Goal: Task Accomplishment & Management: Manage account settings

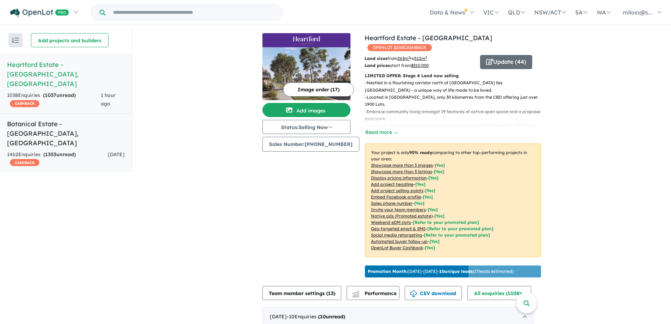
click at [53, 151] on span "1353" at bounding box center [50, 154] width 11 height 6
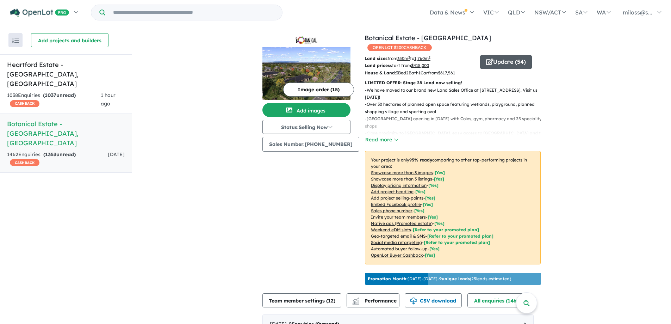
click at [498, 55] on button "Update ( 54 )" at bounding box center [506, 62] width 52 height 14
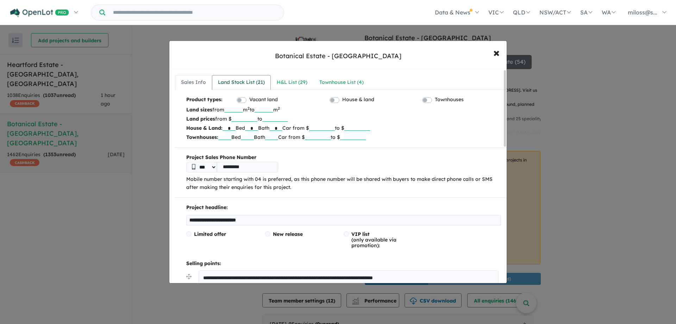
click at [238, 81] on div "Land Stock List ( 21 )" at bounding box center [241, 82] width 47 height 8
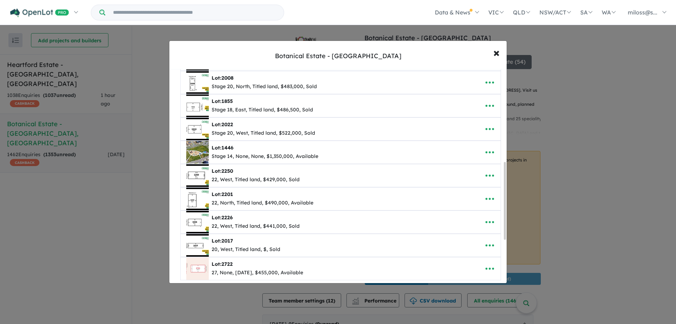
scroll to position [375, 0]
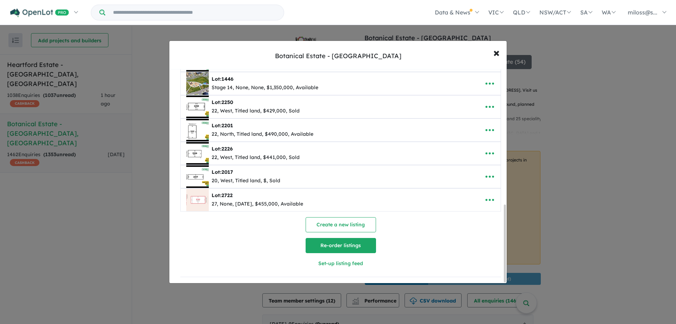
click at [364, 245] on button "Re-order listings" at bounding box center [341, 245] width 70 height 15
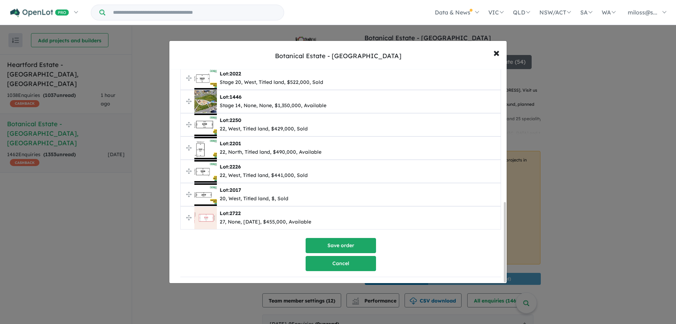
click at [346, 258] on button "Cancel" at bounding box center [341, 263] width 70 height 15
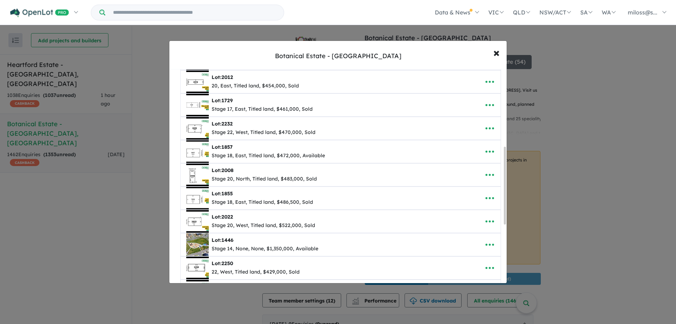
scroll to position [375, 0]
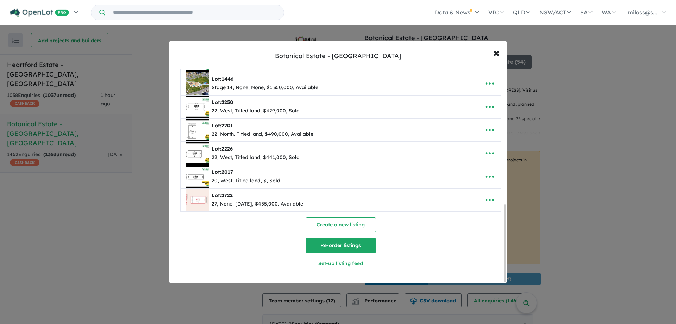
click at [343, 240] on button "Re-order listings" at bounding box center [341, 245] width 70 height 15
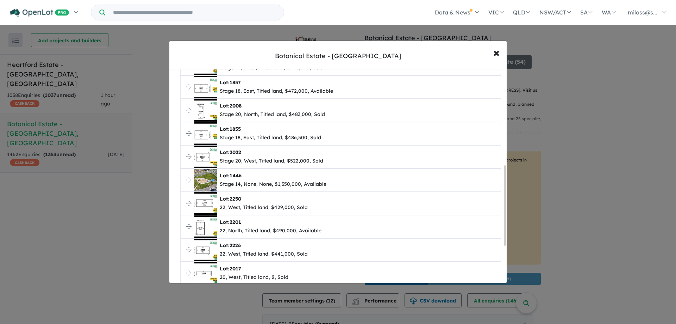
scroll to position [282, 0]
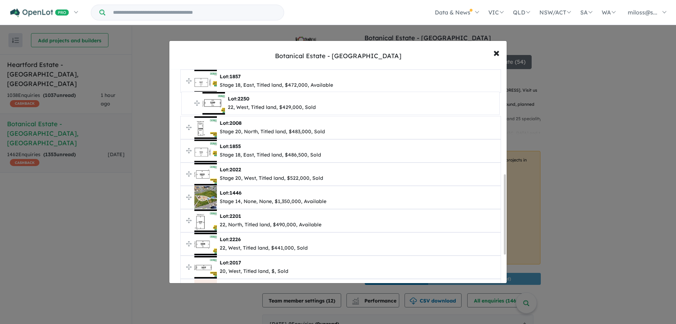
drag, startPoint x: 188, startPoint y: 196, endPoint x: 189, endPoint y: 102, distance: 94.0
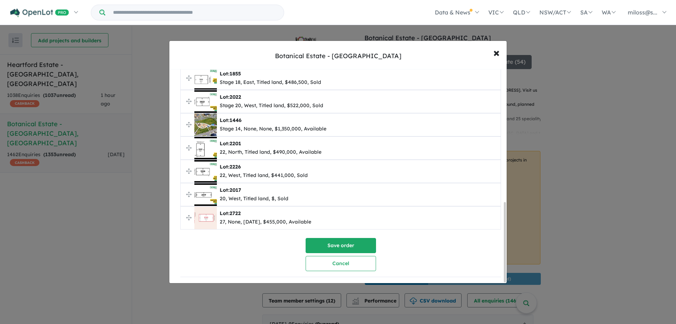
scroll to position [357, 0]
click at [331, 260] on button "Cancel" at bounding box center [341, 263] width 70 height 15
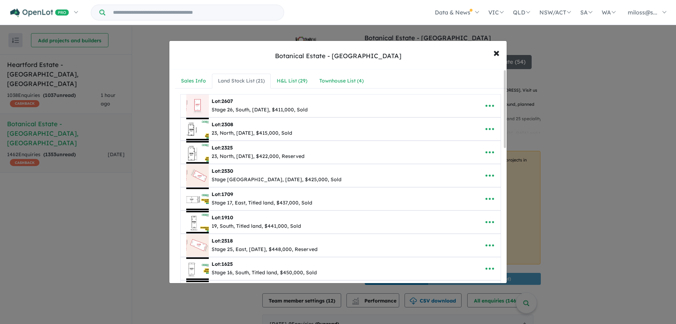
scroll to position [0, 0]
click at [290, 82] on div "H&L List ( 29 )" at bounding box center [292, 82] width 31 height 8
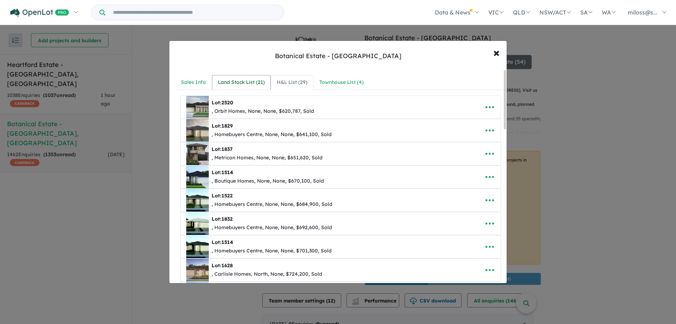
click at [230, 83] on div "Land Stock List ( 21 )" at bounding box center [241, 82] width 47 height 8
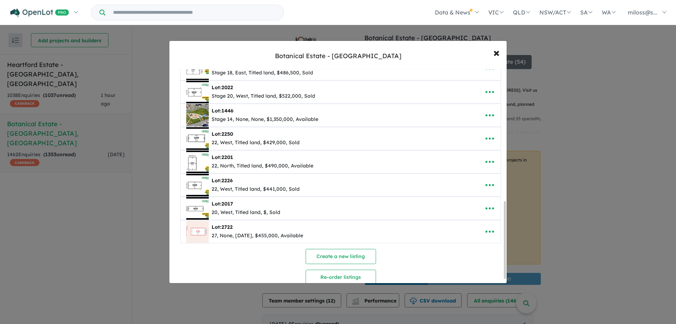
scroll to position [375, 0]
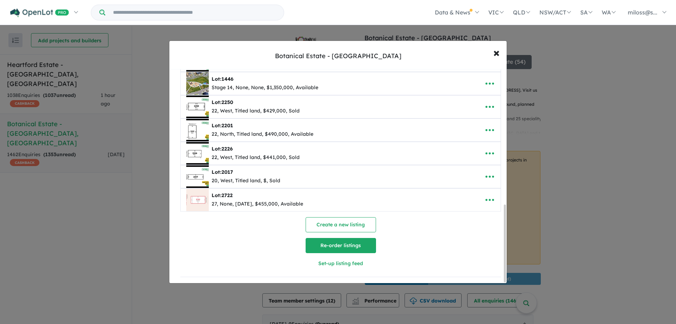
click at [349, 239] on button "Re-order listings" at bounding box center [341, 245] width 70 height 15
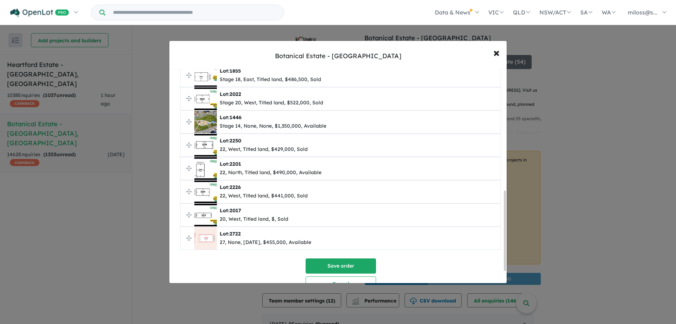
scroll to position [321, 0]
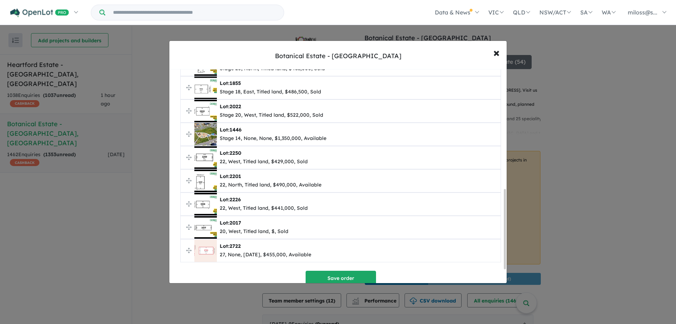
click at [186, 228] on span "Lot: 2017 20, West, Titled land, $, Sold" at bounding box center [341, 227] width 320 height 23
drag, startPoint x: 189, startPoint y: 227, endPoint x: 186, endPoint y: 256, distance: 29.1
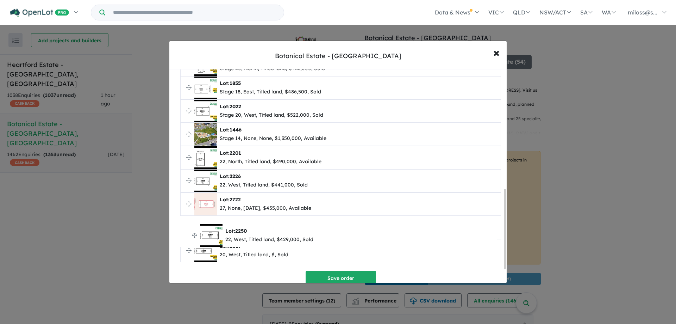
drag, startPoint x: 189, startPoint y: 156, endPoint x: 188, endPoint y: 233, distance: 77.1
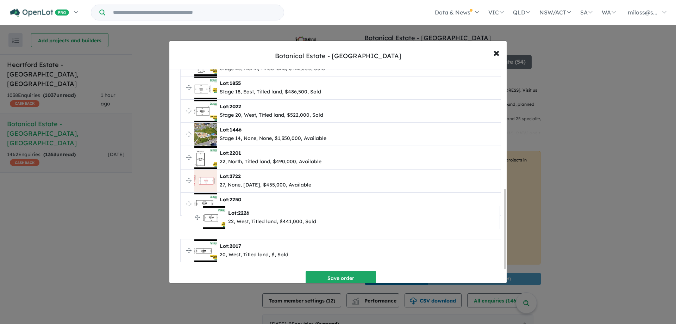
drag, startPoint x: 188, startPoint y: 181, endPoint x: 190, endPoint y: 216, distance: 35.6
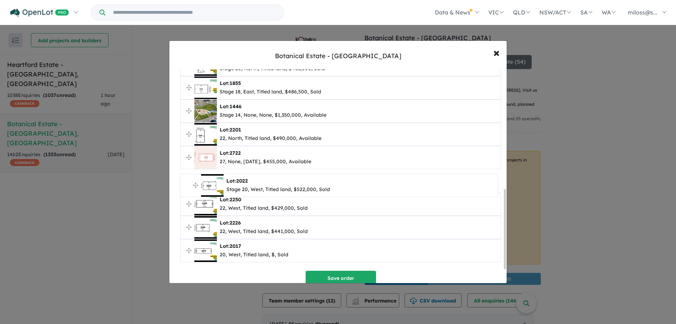
drag, startPoint x: 189, startPoint y: 111, endPoint x: 188, endPoint y: 186, distance: 74.3
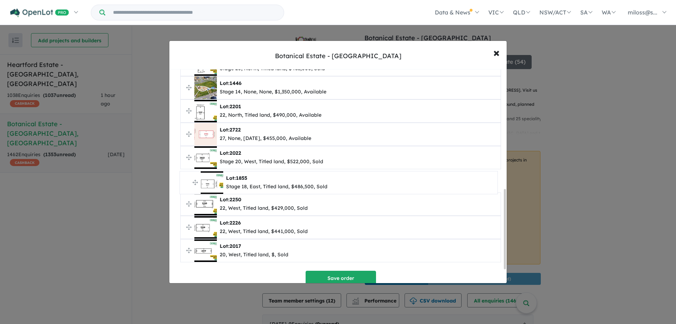
drag, startPoint x: 187, startPoint y: 86, endPoint x: 186, endPoint y: 181, distance: 94.7
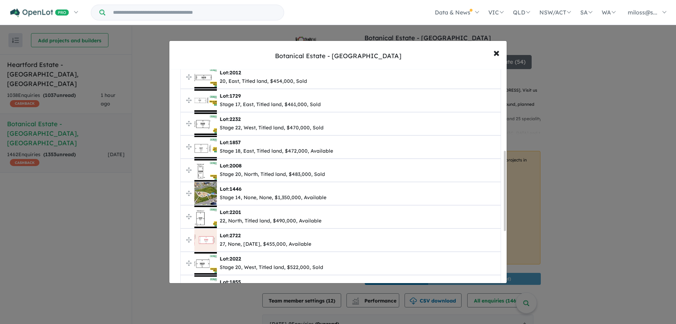
scroll to position [251, 0]
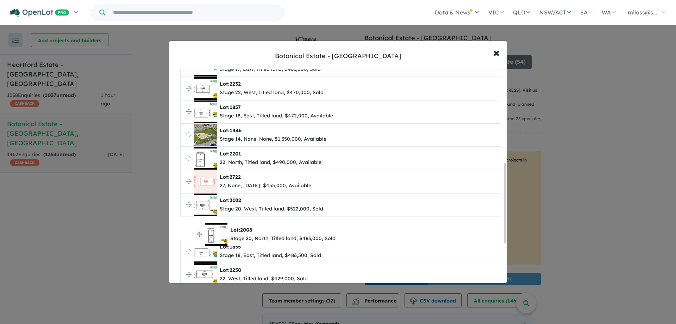
drag, startPoint x: 189, startPoint y: 136, endPoint x: 194, endPoint y: 249, distance: 113.1
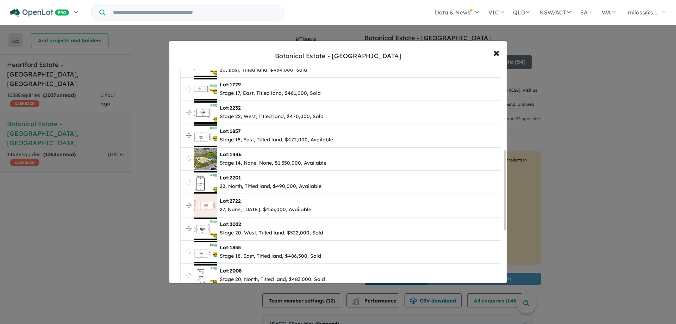
scroll to position [216, 0]
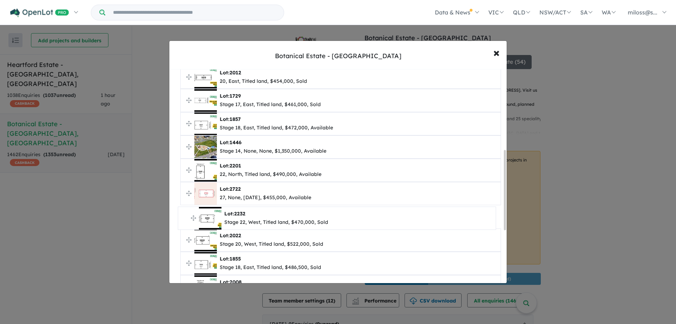
drag, startPoint x: 189, startPoint y: 128, endPoint x: 186, endPoint y: 216, distance: 88.4
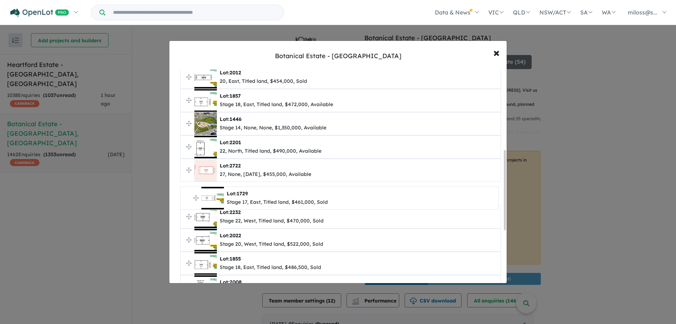
drag, startPoint x: 188, startPoint y: 98, endPoint x: 188, endPoint y: 196, distance: 97.5
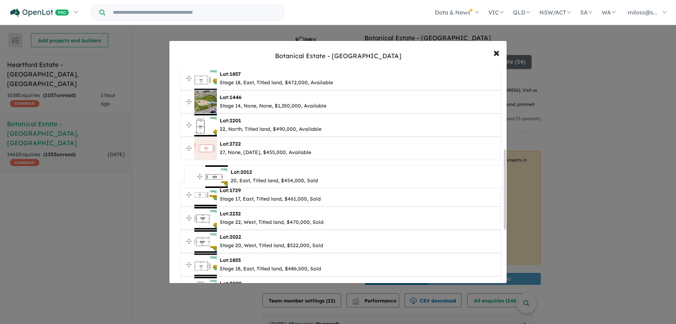
drag, startPoint x: 189, startPoint y: 78, endPoint x: 193, endPoint y: 177, distance: 99.4
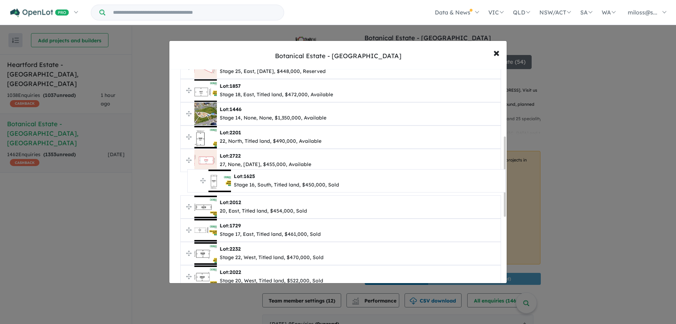
drag, startPoint x: 188, startPoint y: 94, endPoint x: 195, endPoint y: 181, distance: 86.5
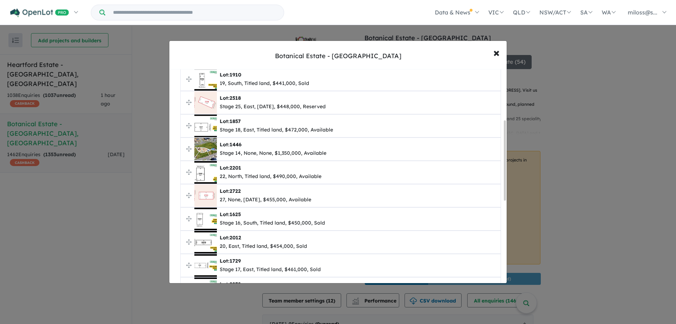
scroll to position [109, 0]
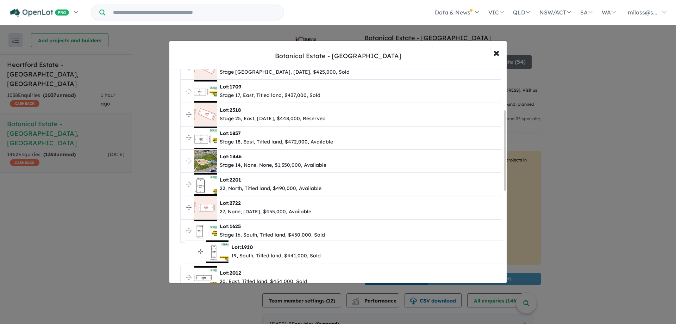
drag, startPoint x: 189, startPoint y: 115, endPoint x: 193, endPoint y: 252, distance: 137.4
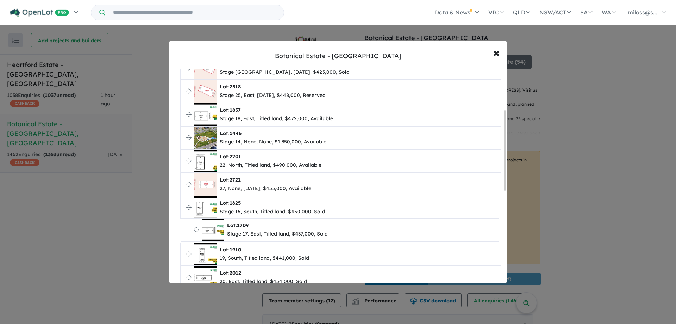
drag, startPoint x: 189, startPoint y: 97, endPoint x: 190, endPoint y: 229, distance: 132.4
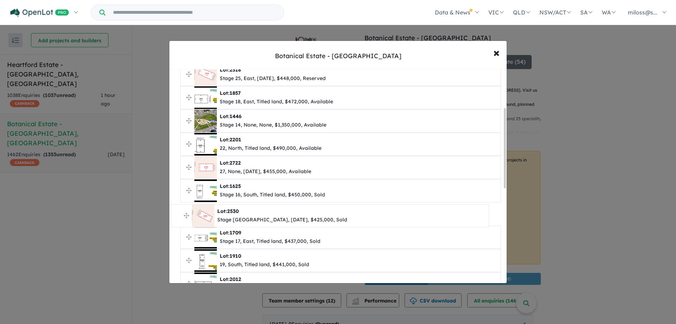
drag, startPoint x: 188, startPoint y: 69, endPoint x: 179, endPoint y: 217, distance: 147.8
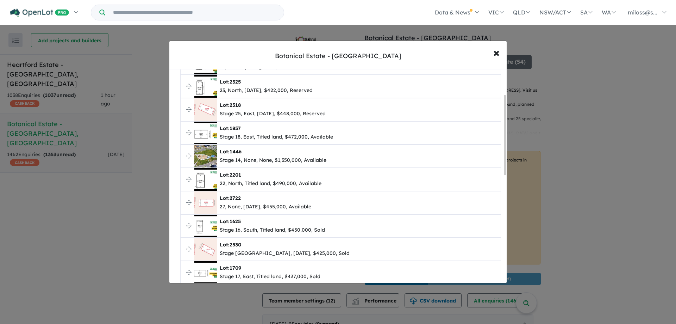
scroll to position [32, 0]
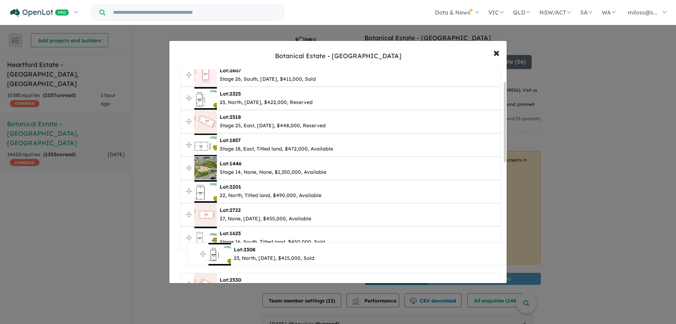
drag, startPoint x: 187, startPoint y: 99, endPoint x: 194, endPoint y: 255, distance: 155.8
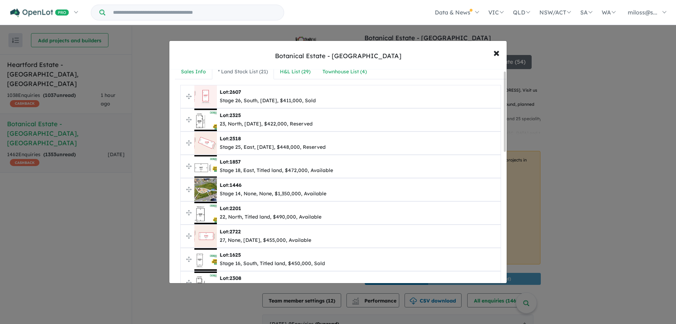
scroll to position [0, 0]
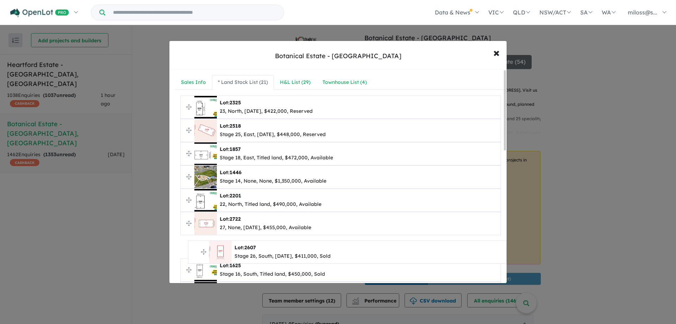
drag, startPoint x: 189, startPoint y: 105, endPoint x: 196, endPoint y: 250, distance: 144.9
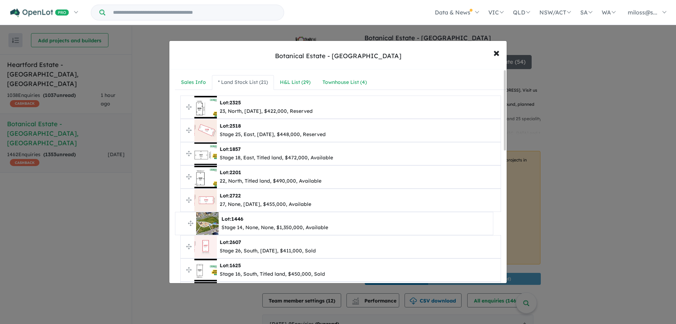
drag, startPoint x: 190, startPoint y: 175, endPoint x: 185, endPoint y: 223, distance: 48.2
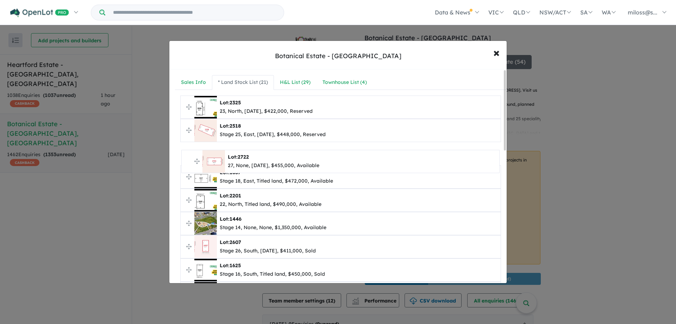
drag, startPoint x: 189, startPoint y: 199, endPoint x: 190, endPoint y: 160, distance: 38.7
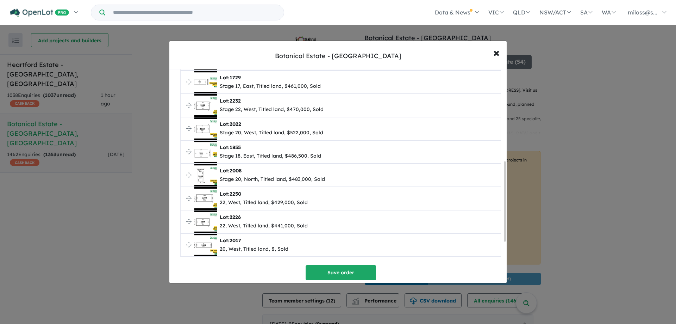
scroll to position [357, 0]
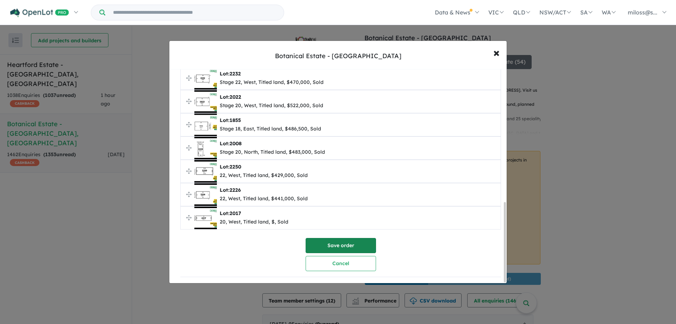
click at [336, 243] on button "Save order" at bounding box center [341, 245] width 70 height 15
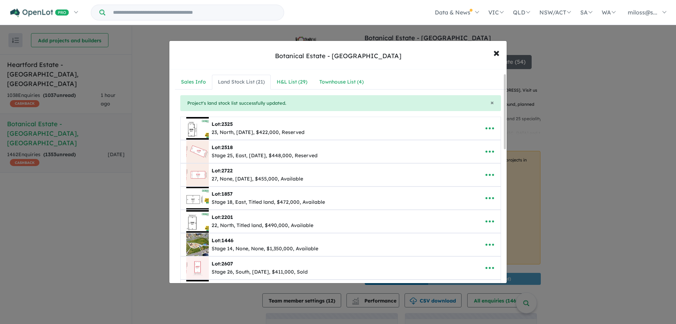
scroll to position [0, 0]
click at [488, 127] on icon "button" at bounding box center [489, 128] width 11 height 11
click at [471, 148] on link "Edit" at bounding box center [474, 146] width 52 height 16
select select "*****"
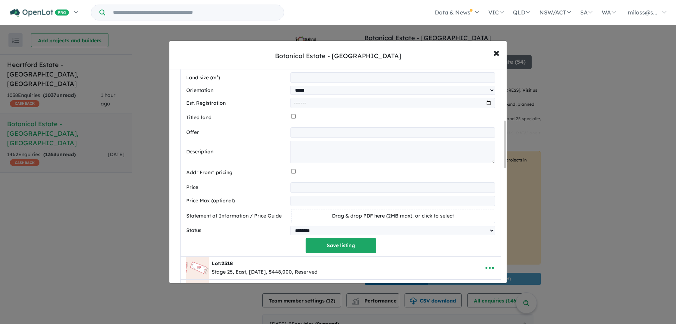
scroll to position [246, 0]
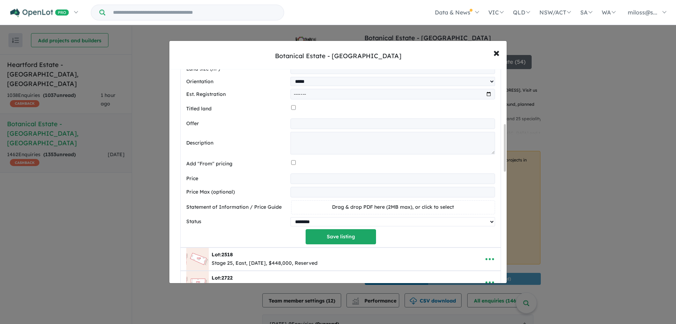
click at [314, 224] on select "********* ******** **** ******" at bounding box center [392, 221] width 205 height 9
select select "****"
click at [290, 218] on select "********* ******** **** ******" at bounding box center [392, 221] width 205 height 9
click at [251, 231] on div "**********" at bounding box center [340, 71] width 309 height 344
click at [336, 238] on button "Save listing" at bounding box center [341, 236] width 70 height 15
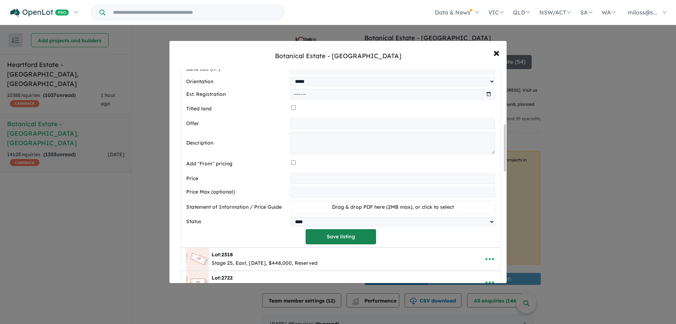
scroll to position [0, 0]
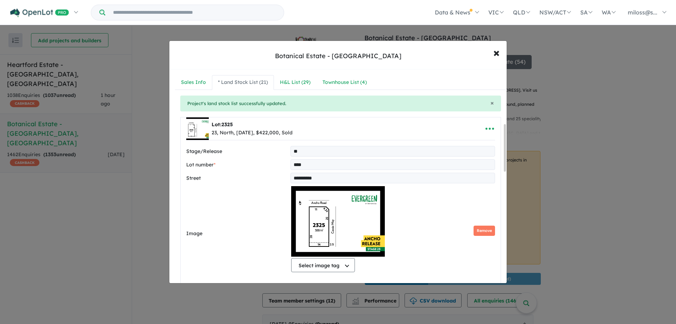
select select "*****"
select select "****"
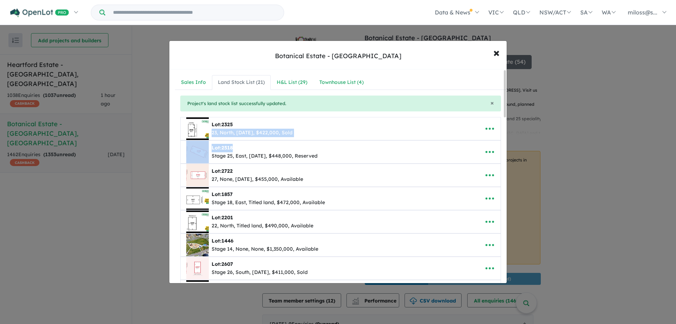
drag, startPoint x: 256, startPoint y: 124, endPoint x: 260, endPoint y: 145, distance: 20.8
click at [303, 144] on div "Lot: 2518" at bounding box center [265, 148] width 106 height 8
click at [488, 151] on icon "button" at bounding box center [490, 152] width 8 height 2
click at [458, 166] on link "Edit" at bounding box center [474, 169] width 52 height 16
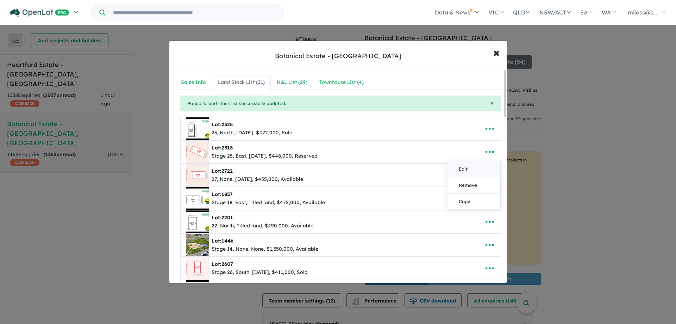
select select "****"
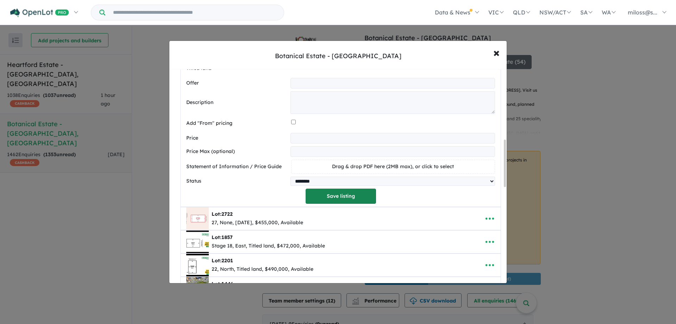
scroll to position [317, 0]
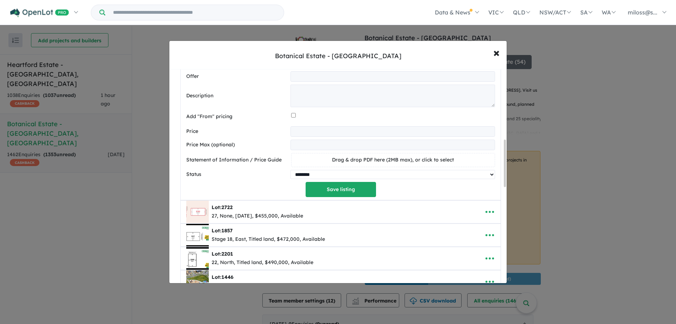
click at [308, 177] on select "********* ******** **** ******" at bounding box center [392, 174] width 205 height 9
select select "****"
click at [290, 171] on select "********* ******** **** ******" at bounding box center [392, 174] width 205 height 9
click at [339, 190] on button "Save listing" at bounding box center [341, 189] width 70 height 15
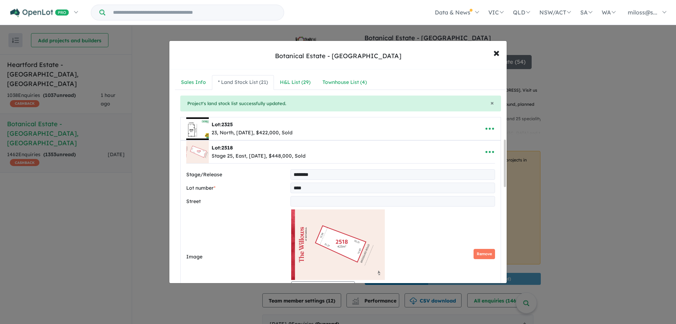
select select "****"
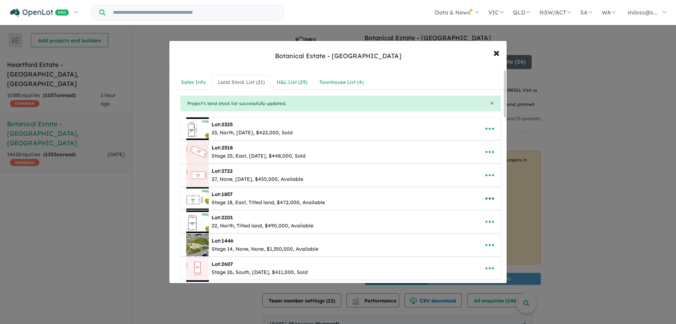
click at [486, 198] on icon "button" at bounding box center [489, 198] width 11 height 11
click at [473, 214] on link "Edit" at bounding box center [474, 215] width 52 height 16
select select "****"
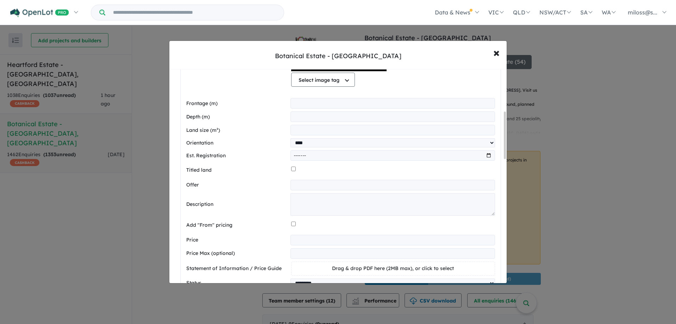
scroll to position [352, 0]
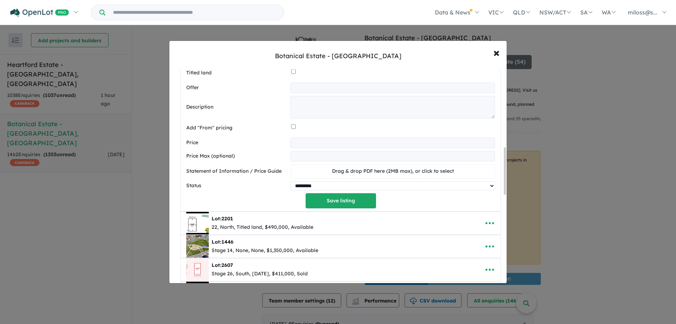
click at [332, 190] on select "********* ******** **** ******" at bounding box center [392, 185] width 205 height 9
select select "****"
click at [290, 182] on select "********* ******** **** ******" at bounding box center [392, 185] width 205 height 9
click at [333, 203] on button "Save listing" at bounding box center [341, 200] width 70 height 15
select select "****"
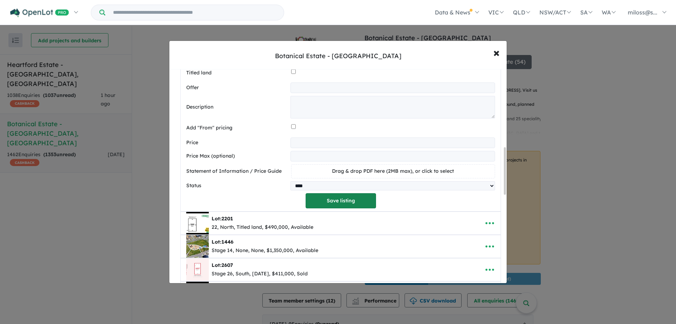
select select "****"
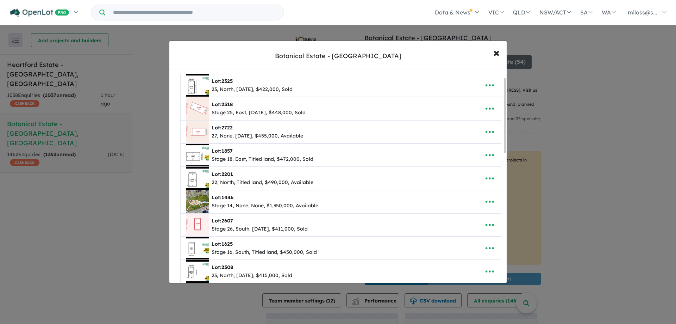
scroll to position [0, 0]
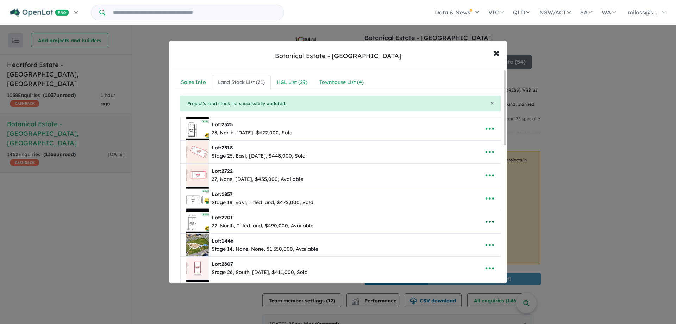
click at [490, 221] on icon "button" at bounding box center [490, 222] width 8 height 2
click at [462, 238] on link "Edit" at bounding box center [474, 239] width 52 height 16
select select "*****"
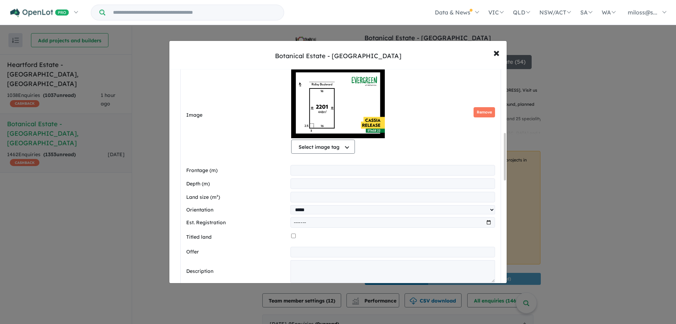
scroll to position [387, 0]
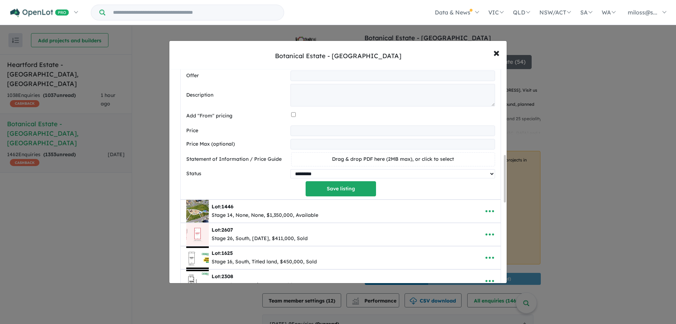
click at [314, 174] on select "********* ******** **** ******" at bounding box center [392, 173] width 205 height 9
select select "********"
click at [290, 170] on select "********* ******** **** ******" at bounding box center [392, 173] width 205 height 9
click at [334, 194] on button "Save listing" at bounding box center [341, 188] width 70 height 15
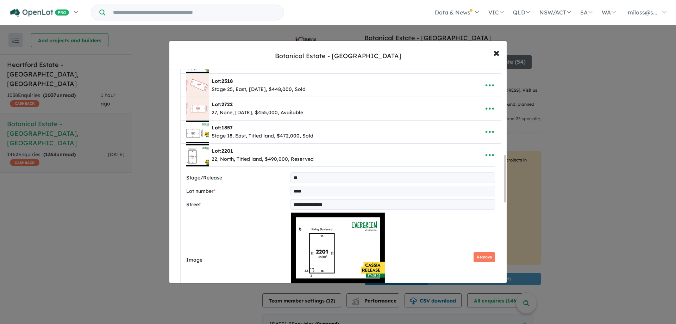
select select "*****"
select select "********"
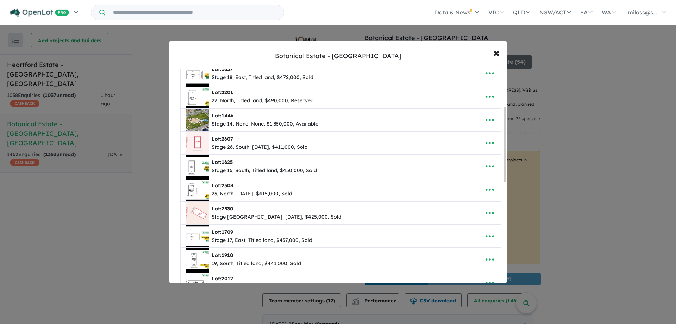
scroll to position [106, 0]
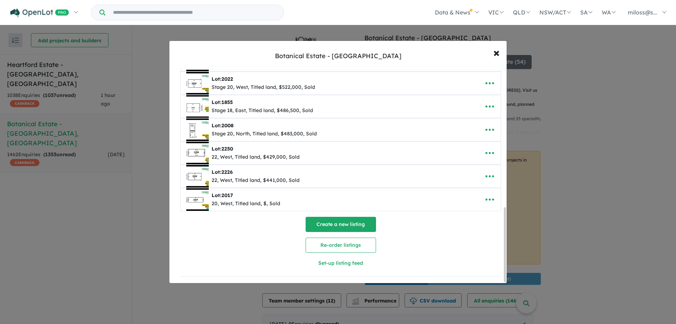
click at [331, 221] on button "Create a new listing" at bounding box center [341, 224] width 70 height 15
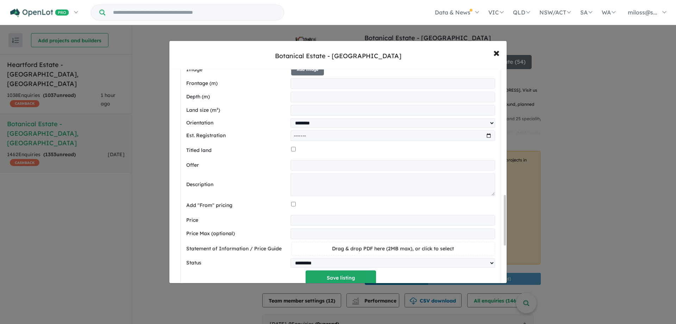
scroll to position [693, 0]
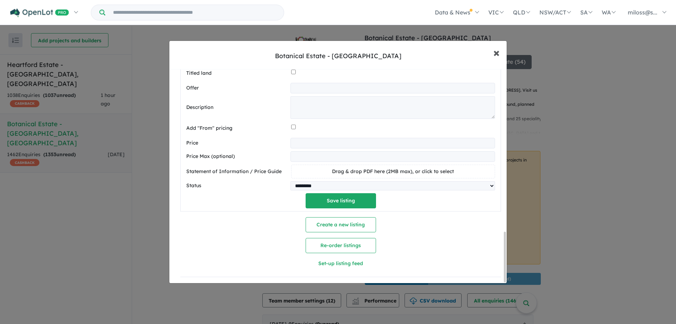
click at [494, 55] on span "×" at bounding box center [496, 52] width 6 height 15
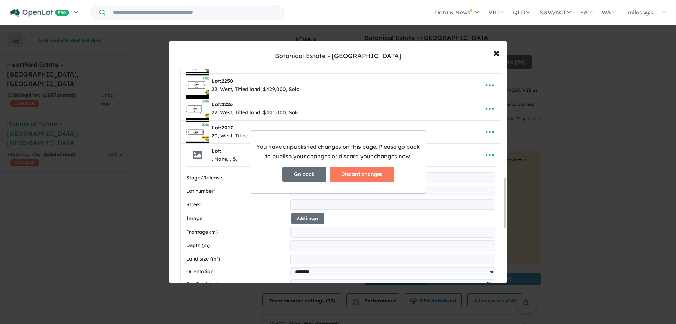
click at [304, 174] on button "Go back" at bounding box center [304, 174] width 44 height 15
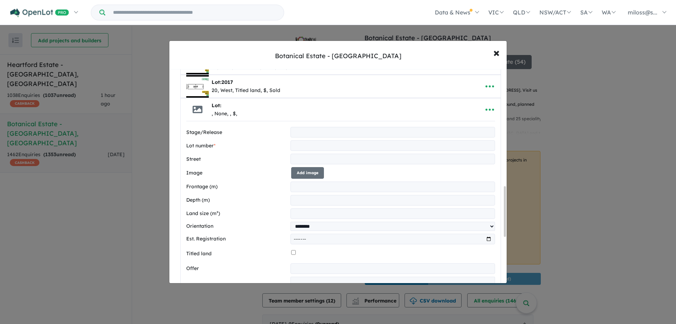
scroll to position [497, 0]
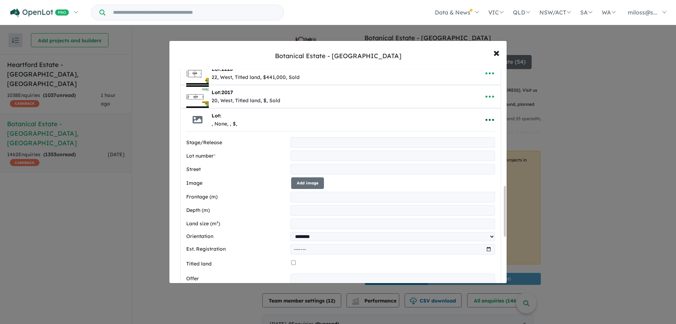
click at [479, 116] on button "button" at bounding box center [490, 120] width 22 height 16
click at [473, 136] on link "Close" at bounding box center [474, 137] width 52 height 16
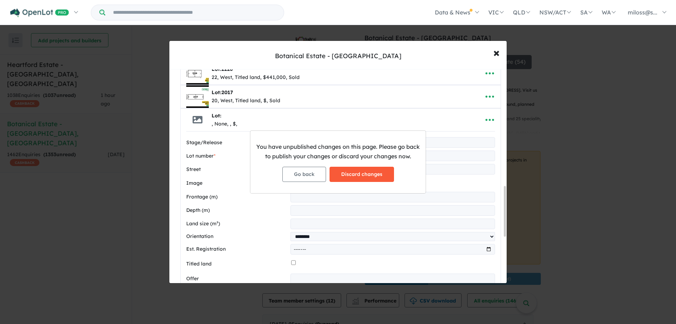
click at [379, 173] on button "Discard changes" at bounding box center [362, 174] width 64 height 15
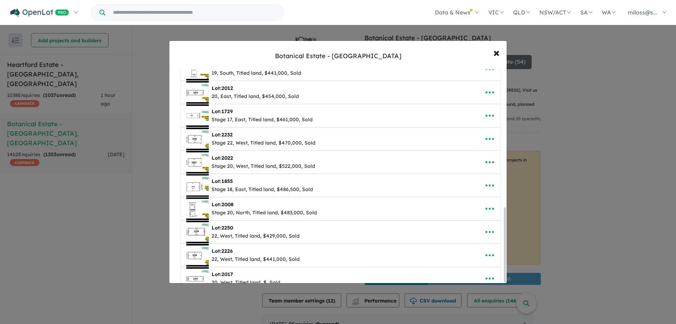
scroll to position [396, 0]
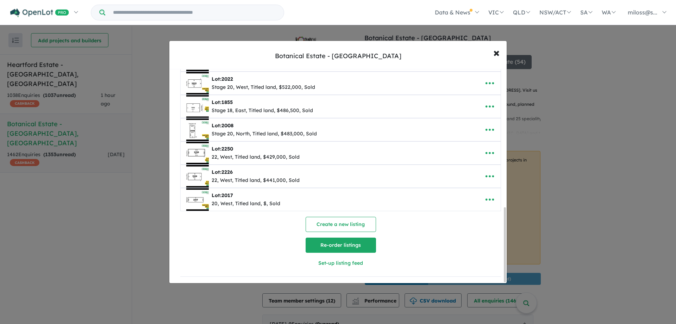
click at [343, 243] on button "Re-order listings" at bounding box center [341, 244] width 70 height 15
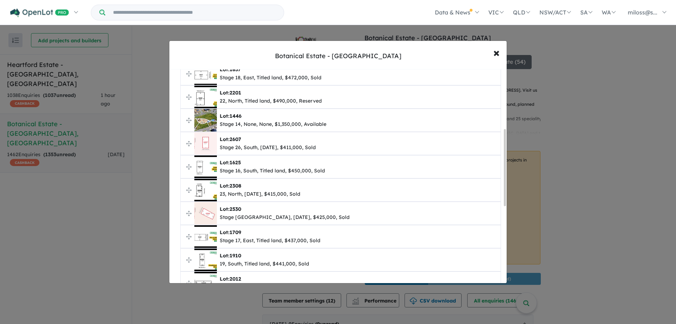
scroll to position [0, 0]
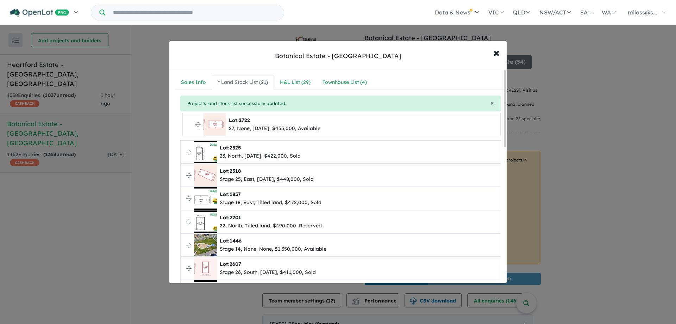
drag, startPoint x: 189, startPoint y: 176, endPoint x: 191, endPoint y: 125, distance: 50.7
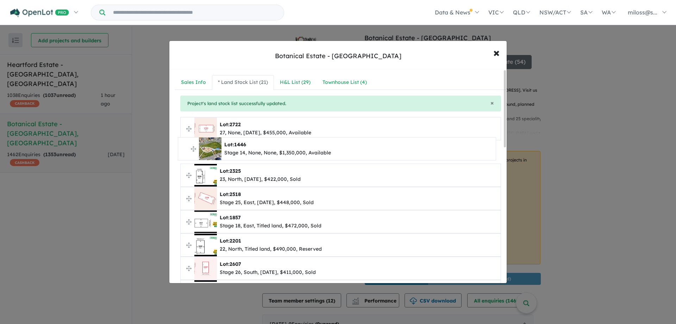
drag, startPoint x: 186, startPoint y: 244, endPoint x: 184, endPoint y: 148, distance: 96.1
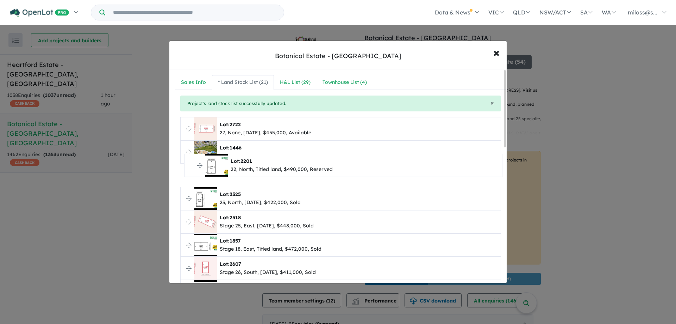
drag, startPoint x: 189, startPoint y: 244, endPoint x: 193, endPoint y: 164, distance: 79.7
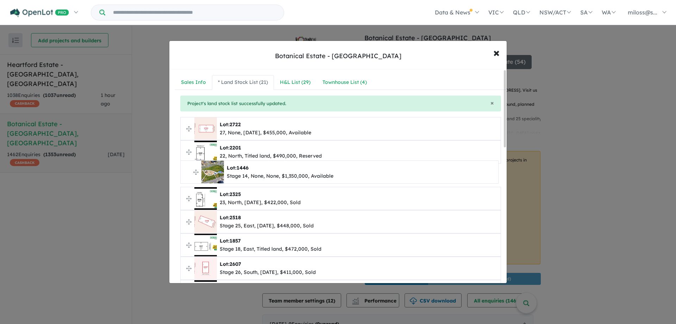
drag, startPoint x: 189, startPoint y: 151, endPoint x: 189, endPoint y: 171, distance: 20.1
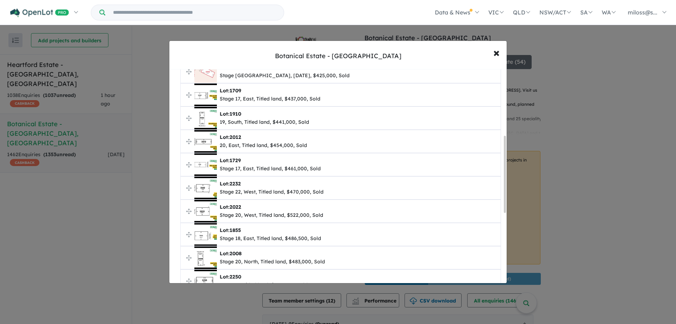
scroll to position [378, 0]
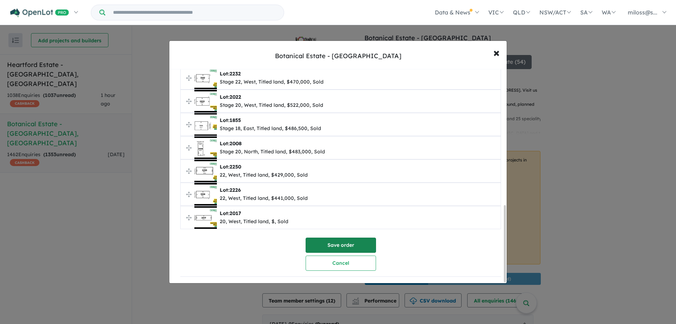
click at [351, 237] on button "Save order" at bounding box center [341, 244] width 70 height 15
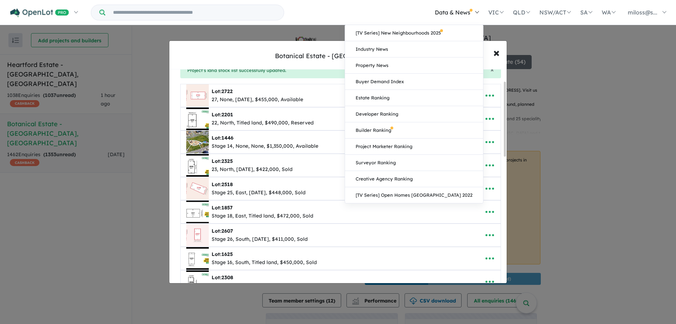
scroll to position [0, 0]
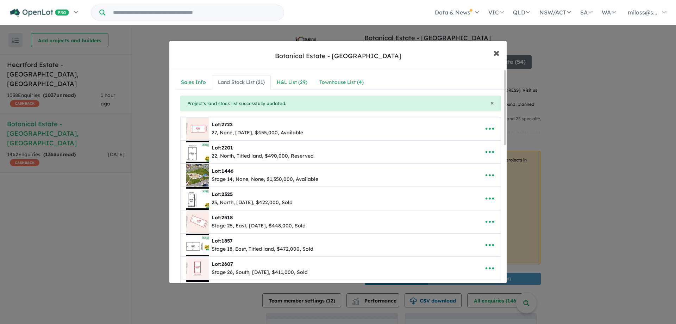
click at [498, 52] on span "×" at bounding box center [496, 52] width 6 height 15
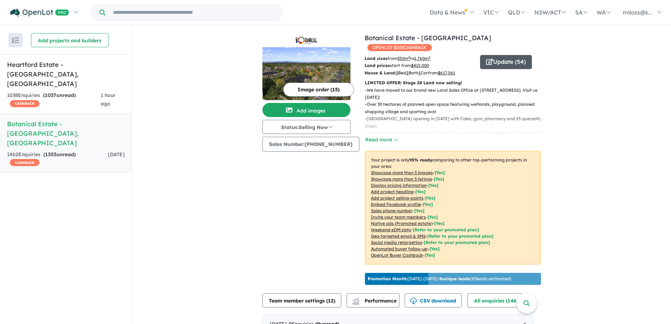
click at [500, 55] on button "Update ( 54 )" at bounding box center [506, 62] width 52 height 14
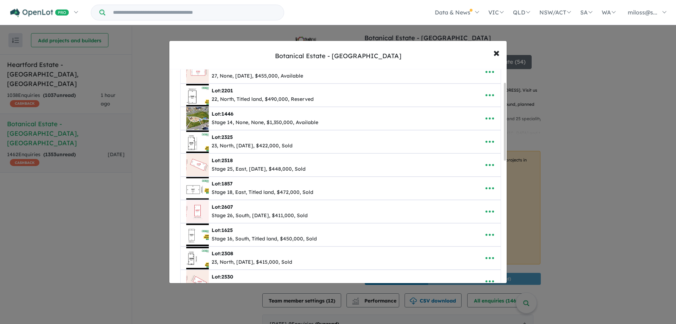
scroll to position [70, 0]
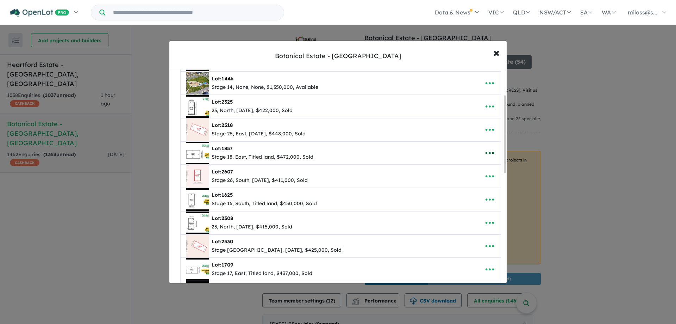
click at [488, 154] on icon "button" at bounding box center [489, 153] width 11 height 11
click at [469, 188] on link "Remove" at bounding box center [474, 186] width 52 height 16
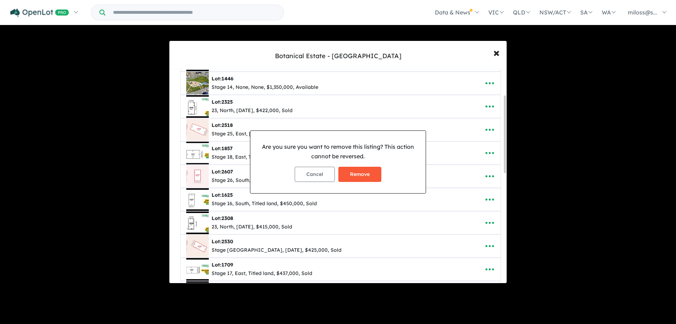
click at [367, 176] on button "Remove" at bounding box center [359, 174] width 43 height 15
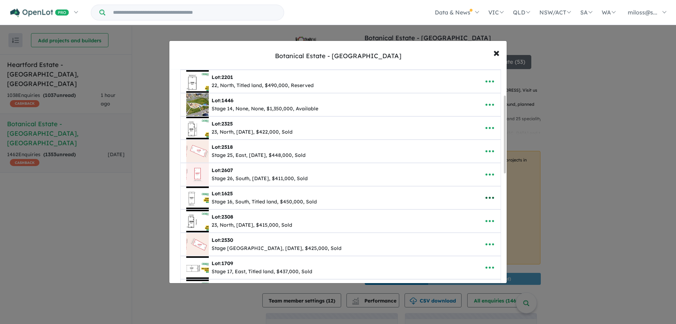
click at [491, 195] on icon "button" at bounding box center [489, 197] width 11 height 11
click at [467, 231] on link "Remove" at bounding box center [474, 231] width 52 height 16
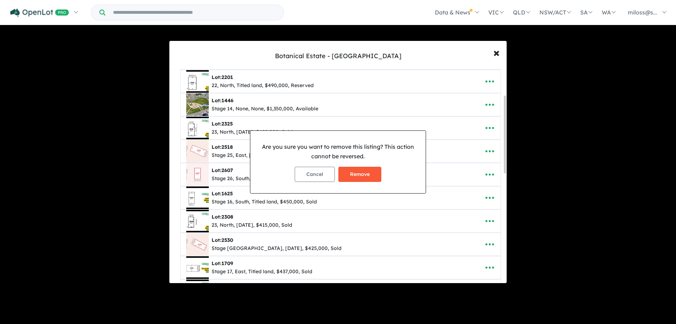
click at [375, 173] on button "Remove" at bounding box center [359, 174] width 43 height 15
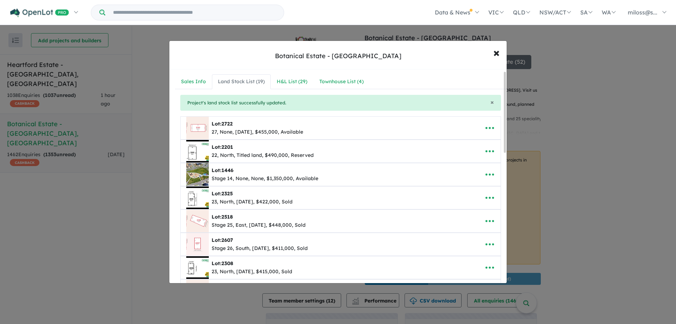
scroll to position [0, 0]
click at [488, 198] on icon "button" at bounding box center [490, 199] width 8 height 2
click at [468, 230] on link "Remove" at bounding box center [474, 232] width 52 height 16
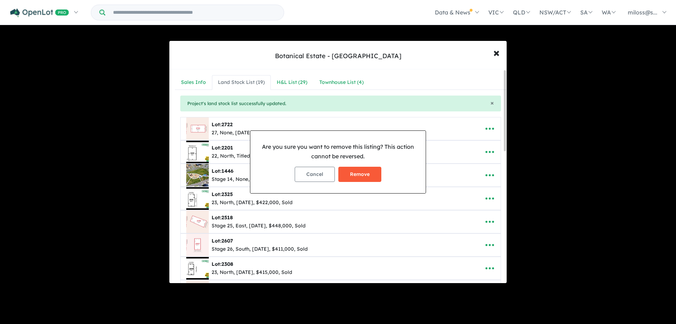
click at [369, 176] on button "Remove" at bounding box center [359, 174] width 43 height 15
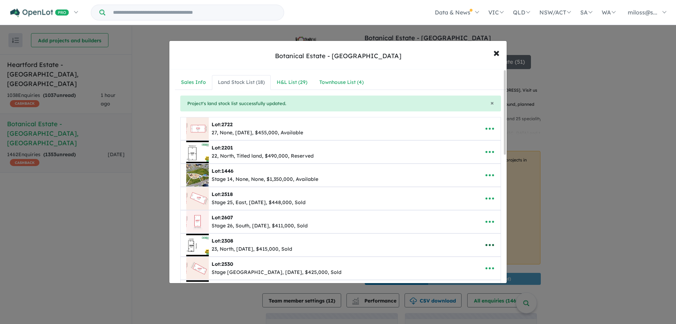
click at [489, 245] on icon "button" at bounding box center [489, 244] width 11 height 11
click at [469, 214] on link "Remove" at bounding box center [474, 212] width 52 height 16
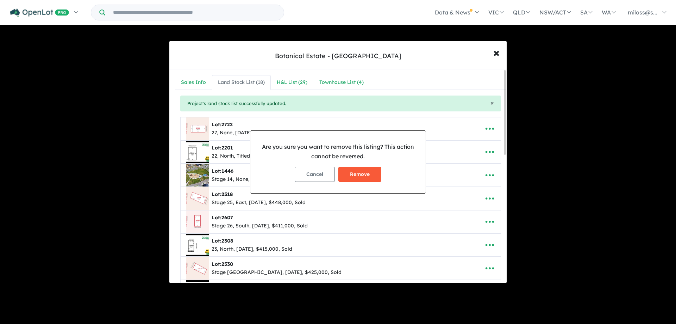
click at [368, 173] on button "Remove" at bounding box center [359, 174] width 43 height 15
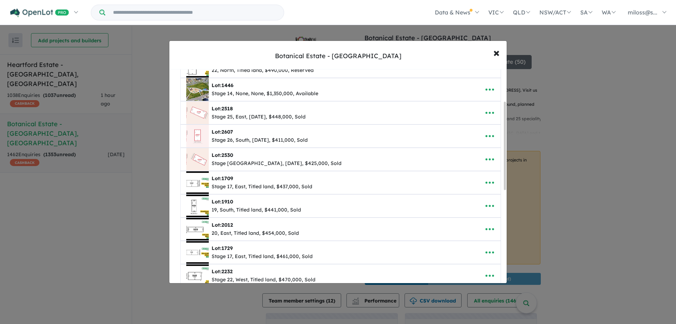
scroll to position [106, 0]
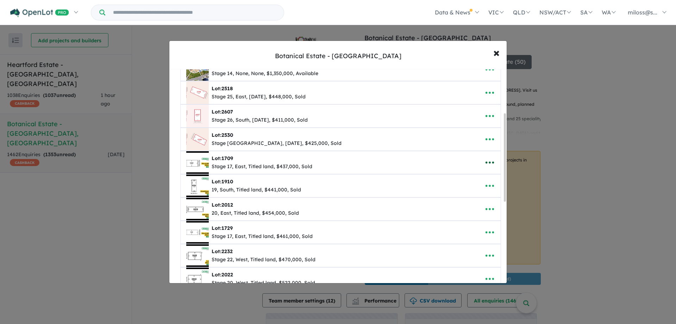
click at [484, 158] on icon "button" at bounding box center [489, 162] width 11 height 11
click at [477, 193] on link "Remove" at bounding box center [474, 196] width 52 height 16
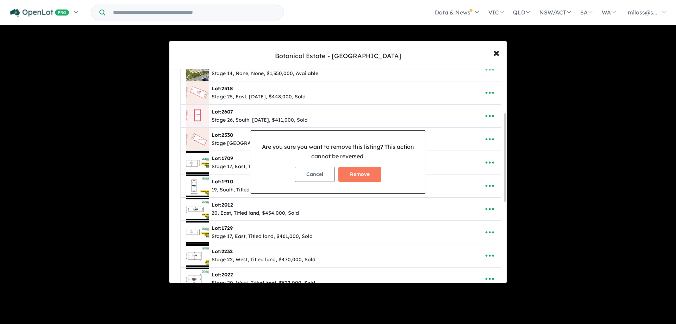
drag, startPoint x: 372, startPoint y: 163, endPoint x: 371, endPoint y: 168, distance: 4.6
click at [372, 163] on div "Cancel Remove" at bounding box center [338, 174] width 164 height 26
click at [371, 174] on button "Remove" at bounding box center [359, 174] width 43 height 15
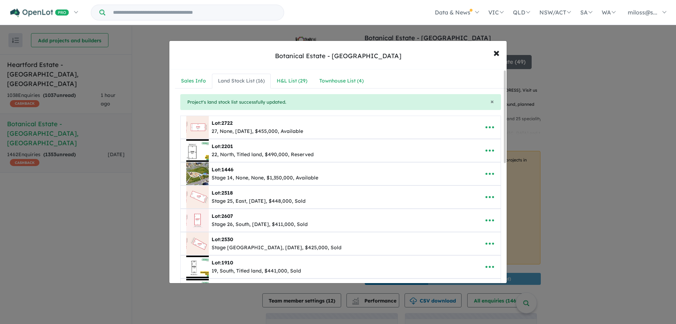
scroll to position [0, 0]
click at [491, 268] on icon "button" at bounding box center [490, 268] width 8 height 2
click at [470, 233] on link "Remove" at bounding box center [474, 235] width 52 height 16
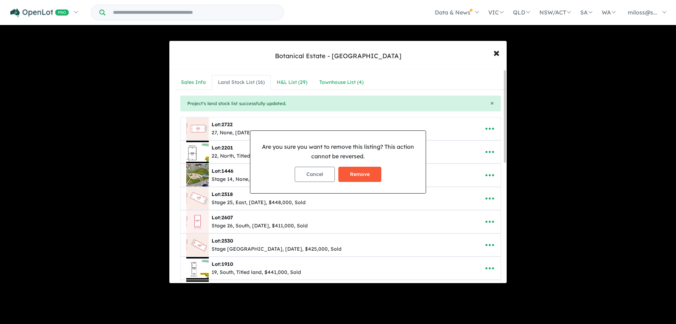
click at [359, 174] on button "Remove" at bounding box center [359, 174] width 43 height 15
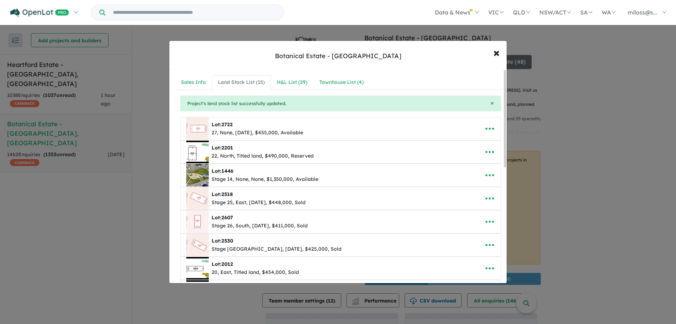
click at [490, 152] on icon "button" at bounding box center [490, 152] width 8 height 2
click at [479, 183] on link "Remove" at bounding box center [474, 185] width 52 height 16
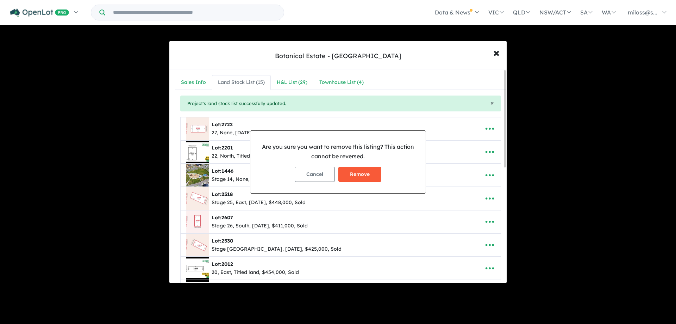
click at [362, 176] on button "Remove" at bounding box center [359, 174] width 43 height 15
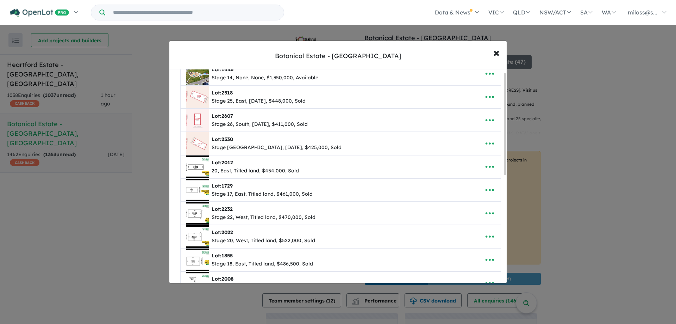
scroll to position [233, 0]
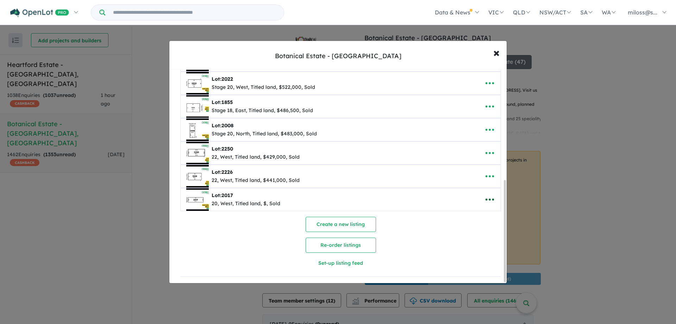
click at [486, 201] on icon "button" at bounding box center [489, 199] width 11 height 11
click at [469, 229] on link "Remove" at bounding box center [474, 233] width 52 height 16
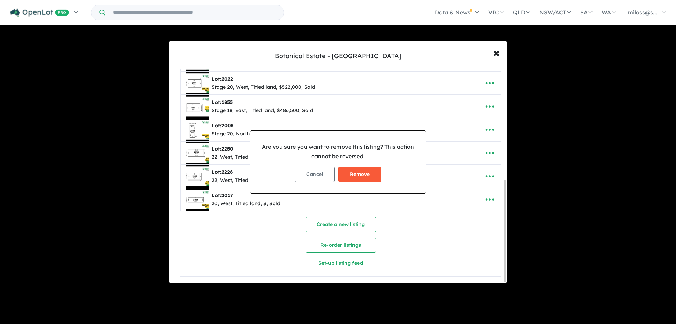
click at [365, 174] on button "Remove" at bounding box center [359, 174] width 43 height 15
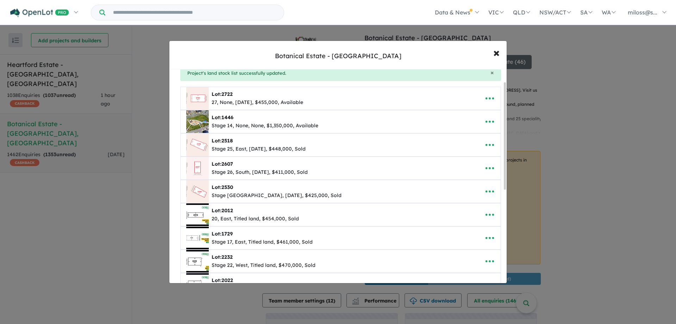
scroll to position [0, 0]
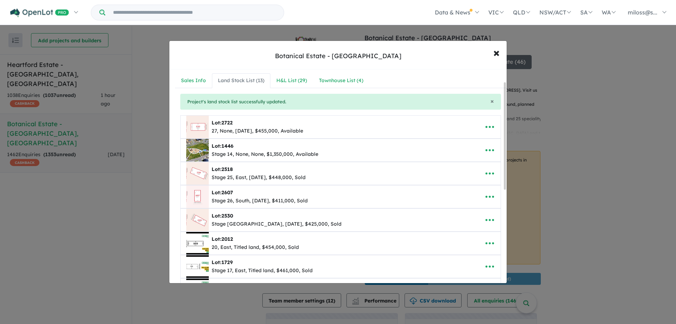
click at [486, 175] on ul "**********" at bounding box center [340, 266] width 321 height 302
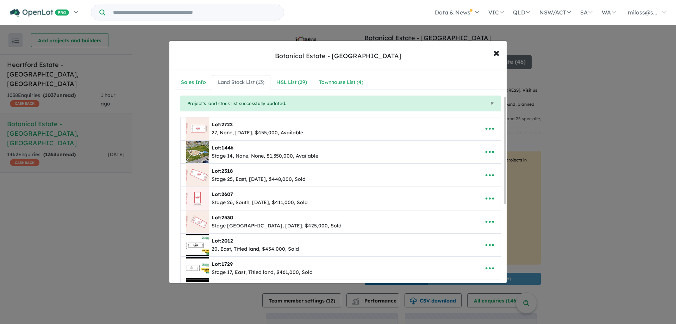
scroll to position [176, 0]
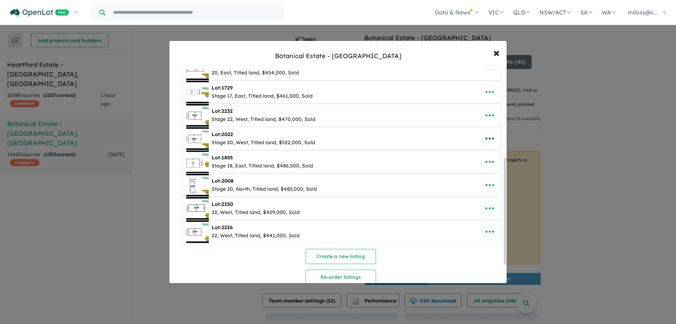
click at [486, 139] on icon "button" at bounding box center [489, 138] width 11 height 11
click at [480, 175] on link "Remove" at bounding box center [474, 172] width 52 height 16
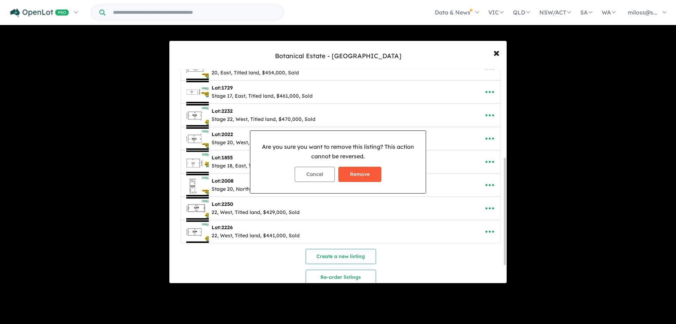
click at [375, 173] on button "Remove" at bounding box center [359, 174] width 43 height 15
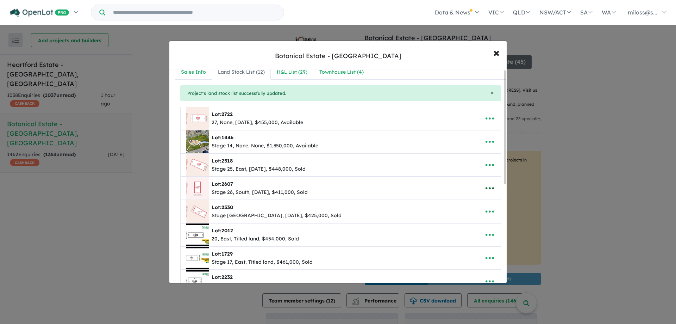
scroll to position [0, 0]
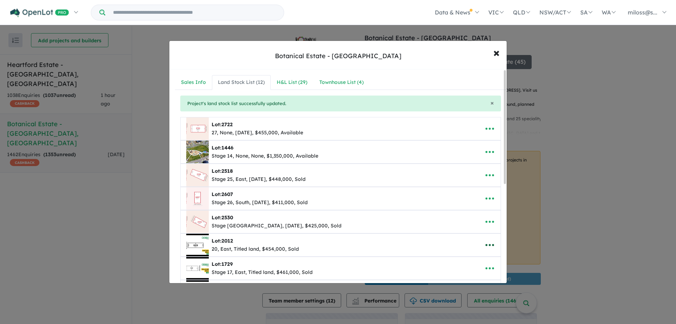
click at [488, 244] on icon "button" at bounding box center [489, 244] width 11 height 11
click at [460, 212] on link "Remove" at bounding box center [474, 212] width 52 height 16
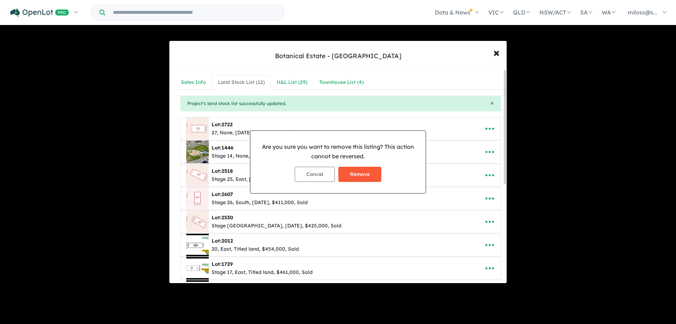
click at [374, 168] on button "Remove" at bounding box center [359, 174] width 43 height 15
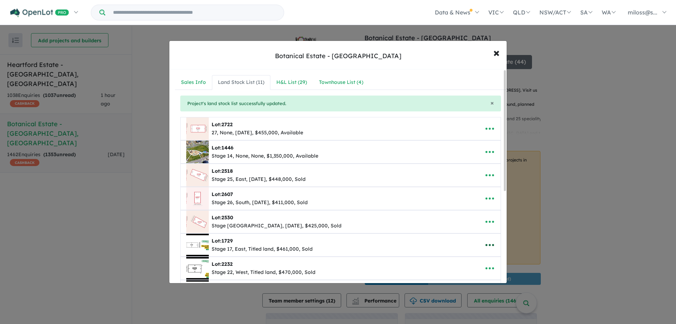
click at [490, 245] on icon "button" at bounding box center [490, 245] width 8 height 2
click at [466, 209] on link "Remove" at bounding box center [474, 212] width 52 height 16
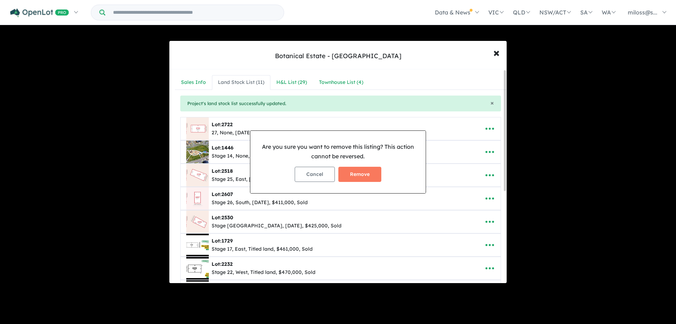
click at [354, 165] on div "Cancel Remove" at bounding box center [338, 174] width 164 height 26
click at [357, 174] on button "Remove" at bounding box center [359, 174] width 43 height 15
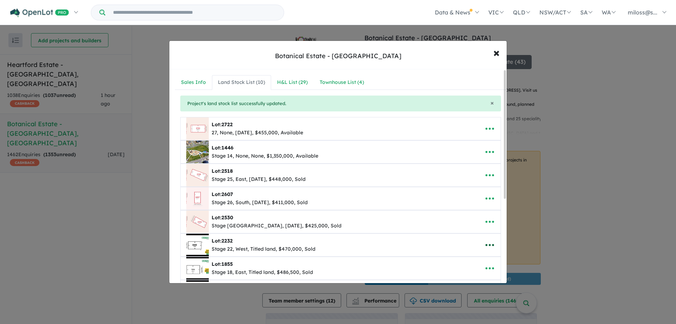
click at [482, 245] on button "button" at bounding box center [490, 245] width 22 height 16
click at [458, 210] on link "Remove" at bounding box center [474, 212] width 52 height 16
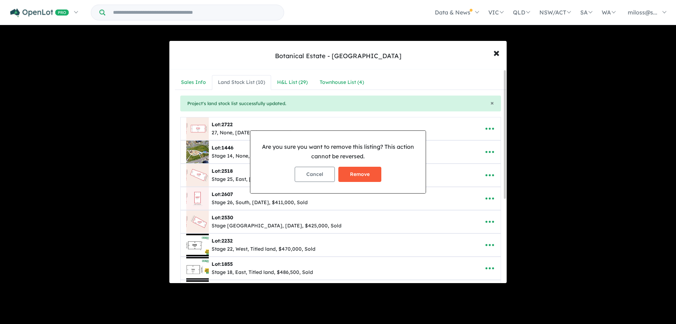
click at [370, 176] on button "Remove" at bounding box center [359, 174] width 43 height 15
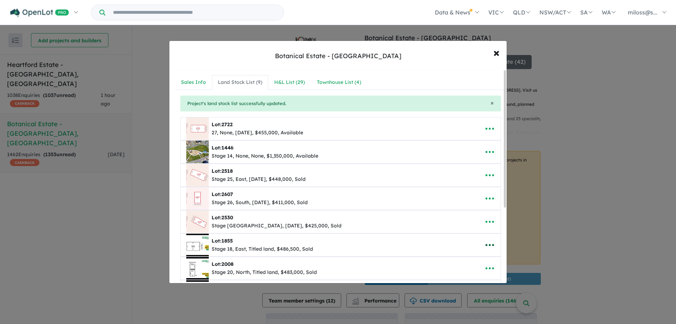
click at [489, 242] on icon "button" at bounding box center [489, 244] width 11 height 11
click at [470, 214] on link "Remove" at bounding box center [474, 212] width 52 height 16
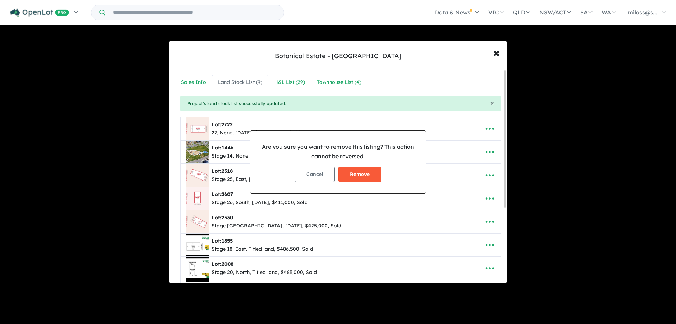
click at [365, 173] on button "Remove" at bounding box center [359, 174] width 43 height 15
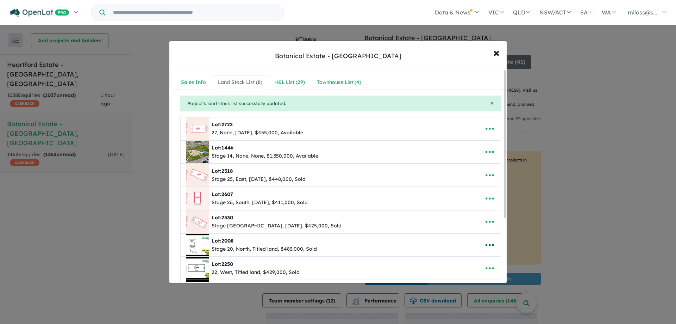
click at [491, 248] on icon "button" at bounding box center [489, 244] width 11 height 11
click at [470, 215] on link "Remove" at bounding box center [474, 212] width 52 height 16
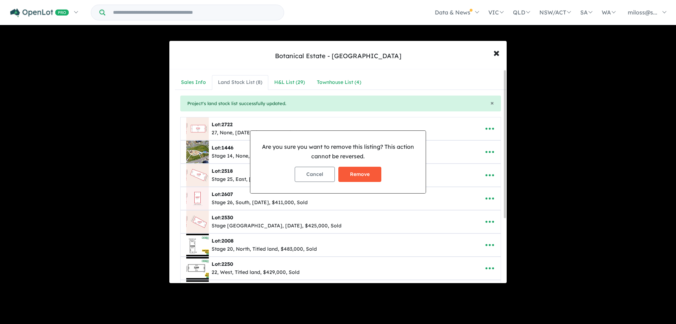
click at [371, 173] on button "Remove" at bounding box center [359, 174] width 43 height 15
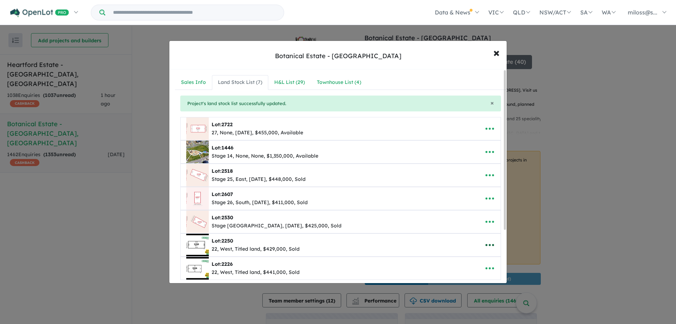
click at [488, 242] on icon "button" at bounding box center [489, 244] width 11 height 11
click at [467, 213] on link "Remove" at bounding box center [474, 212] width 52 height 16
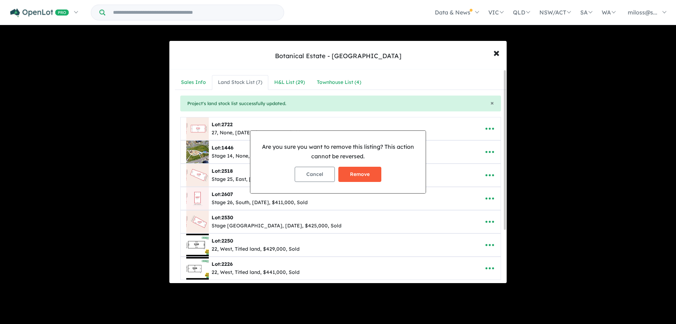
click at [370, 176] on button "Remove" at bounding box center [359, 174] width 43 height 15
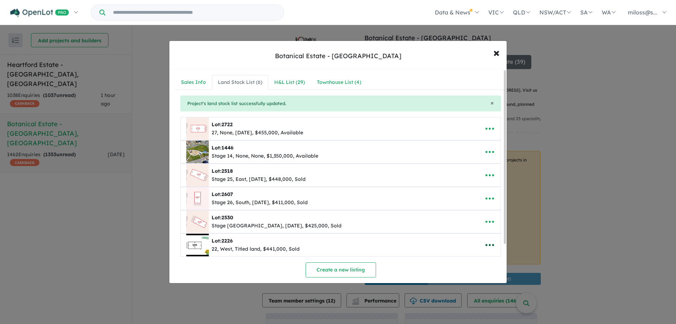
click at [487, 240] on icon "button" at bounding box center [489, 244] width 11 height 11
click at [480, 209] on link "Remove" at bounding box center [474, 212] width 52 height 16
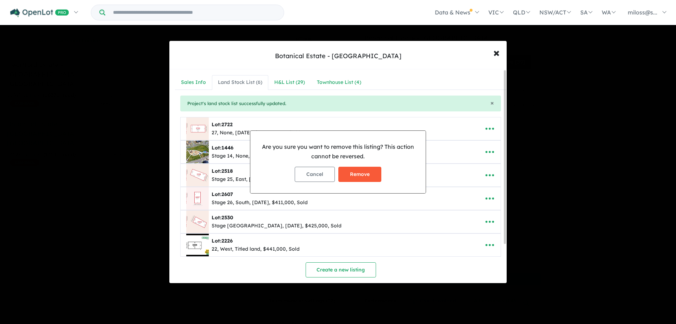
click at [356, 168] on button "Remove" at bounding box center [359, 174] width 43 height 15
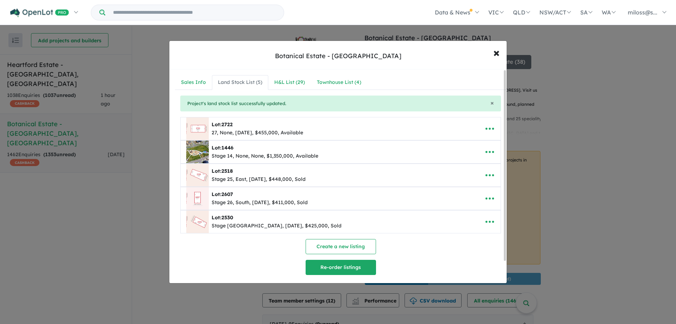
click at [353, 263] on button "Re-order listings" at bounding box center [341, 266] width 70 height 15
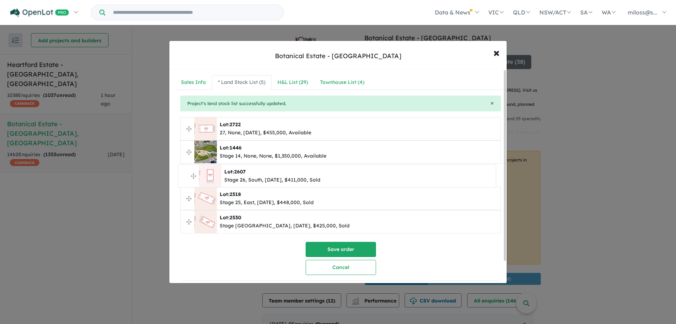
drag, startPoint x: 187, startPoint y: 200, endPoint x: 185, endPoint y: 178, distance: 22.7
drag, startPoint x: 187, startPoint y: 221, endPoint x: 278, endPoint y: 244, distance: 93.8
click at [350, 242] on button "Save order" at bounding box center [341, 249] width 70 height 15
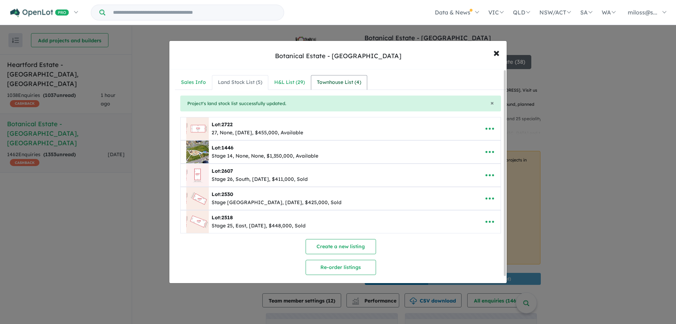
click at [349, 81] on div "Townhouse List ( 4 )" at bounding box center [339, 82] width 44 height 8
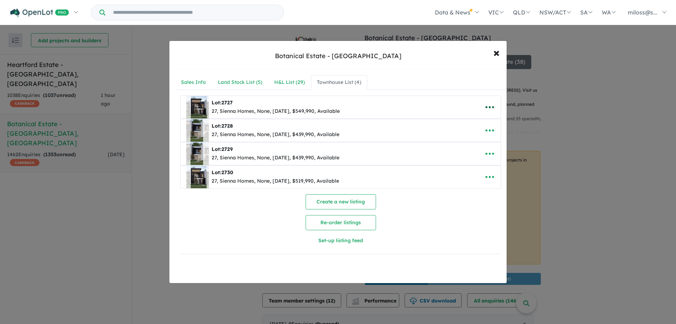
click at [489, 107] on icon "button" at bounding box center [489, 107] width 11 height 11
click at [471, 121] on link "Edit" at bounding box center [474, 124] width 52 height 16
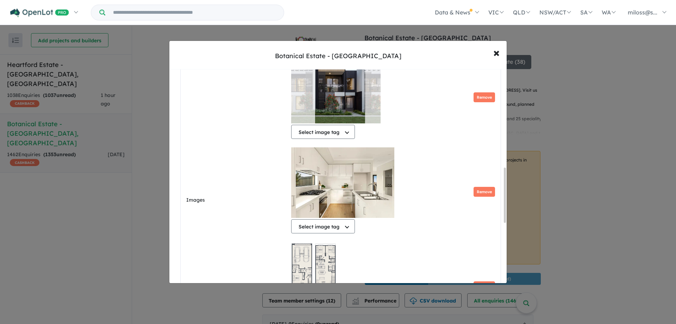
scroll to position [316, 0]
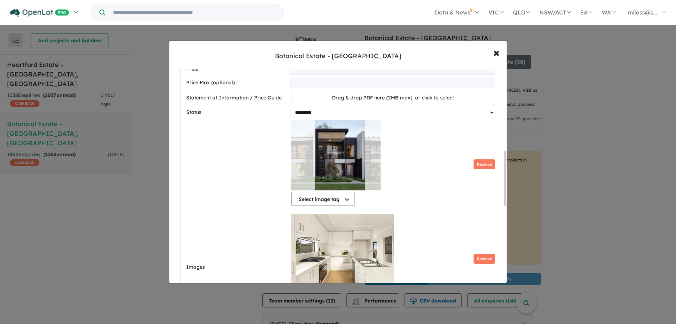
drag, startPoint x: 310, startPoint y: 116, endPoint x: 309, endPoint y: 121, distance: 5.0
click at [310, 116] on select "********* ******** **** ******" at bounding box center [392, 112] width 205 height 9
select select "****"
click at [290, 111] on select "********* ******** **** ******" at bounding box center [392, 112] width 205 height 9
click at [248, 142] on div "Images Select image tag Select image tag Floorplan Aerial Location Map Masterpl…" at bounding box center [340, 267] width 309 height 295
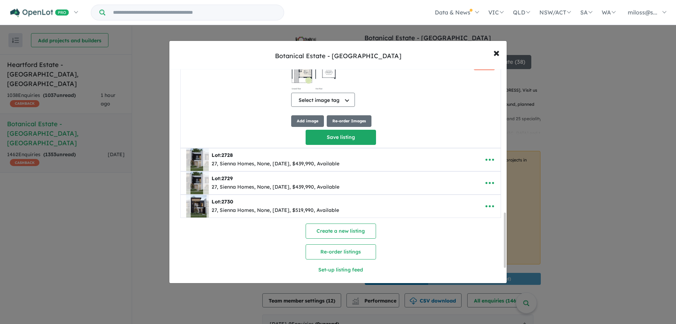
scroll to position [616, 0]
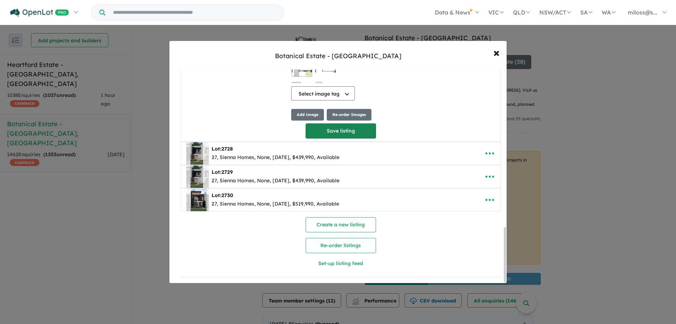
click at [345, 129] on button "Save listing" at bounding box center [341, 130] width 70 height 15
select select "****"
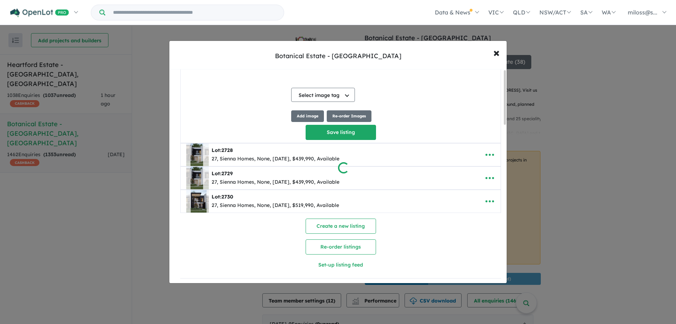
scroll to position [0, 0]
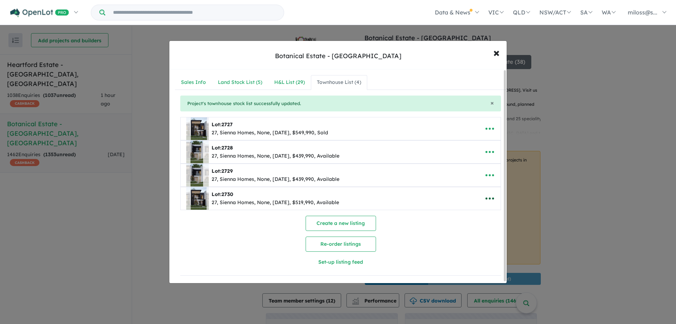
click at [493, 199] on button "button" at bounding box center [490, 198] width 22 height 16
click at [485, 217] on link "Edit" at bounding box center [474, 215] width 52 height 16
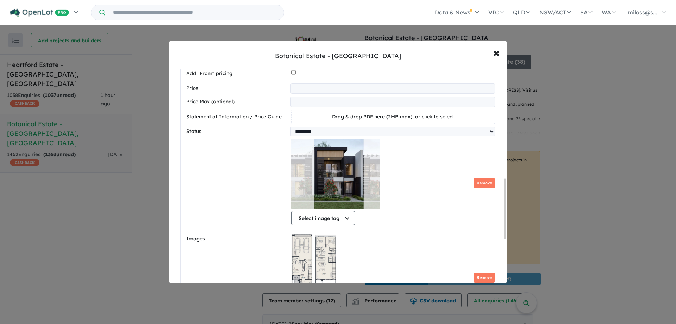
scroll to position [422, 0]
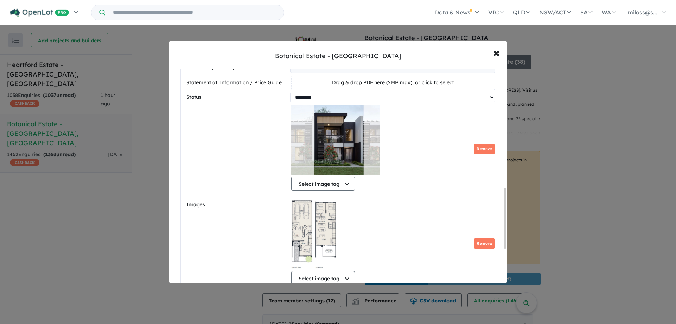
click at [308, 99] on select "********* ******** **** ******" at bounding box center [392, 97] width 205 height 9
select select "****"
click at [290, 95] on select "********* ******** **** ******" at bounding box center [392, 97] width 205 height 9
click at [252, 127] on div "Images Select image tag Select image tag Floorplan Aerial Location Map Masterpl…" at bounding box center [340, 205] width 309 height 200
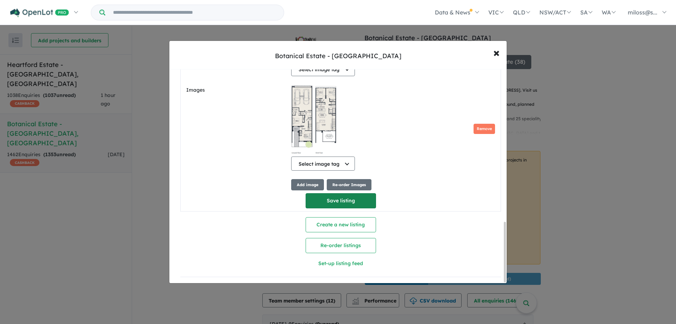
click at [351, 198] on button "Save listing" at bounding box center [341, 200] width 70 height 15
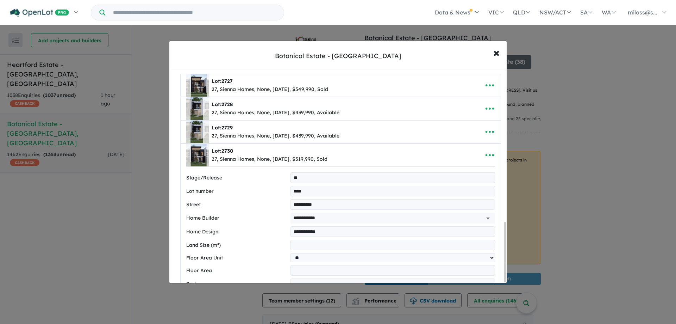
select select "****"
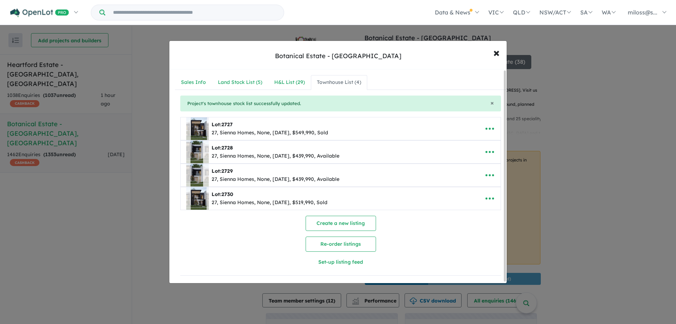
scroll to position [0, 0]
click at [343, 241] on button "Re-order listings" at bounding box center [341, 243] width 70 height 15
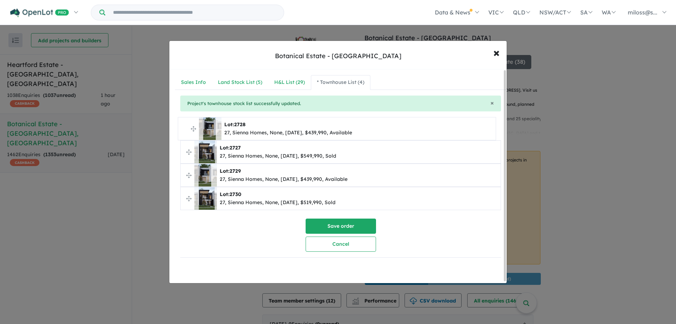
drag, startPoint x: 188, startPoint y: 151, endPoint x: 185, endPoint y: 127, distance: 23.7
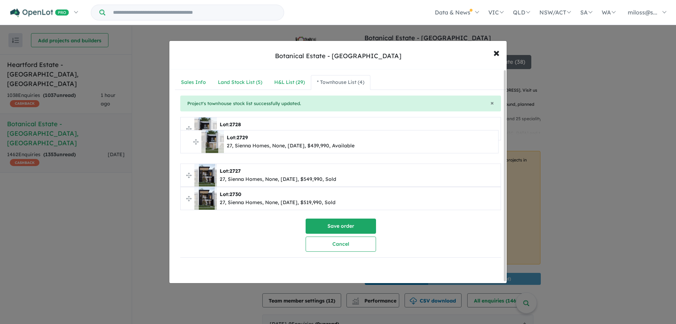
drag, startPoint x: 187, startPoint y: 173, endPoint x: 187, endPoint y: 140, distance: 33.4
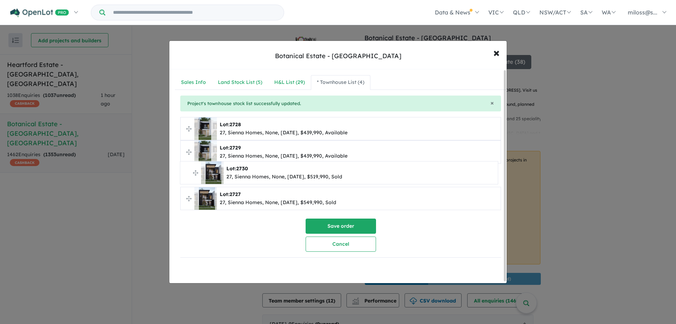
drag, startPoint x: 189, startPoint y: 196, endPoint x: 189, endPoint y: 171, distance: 25.7
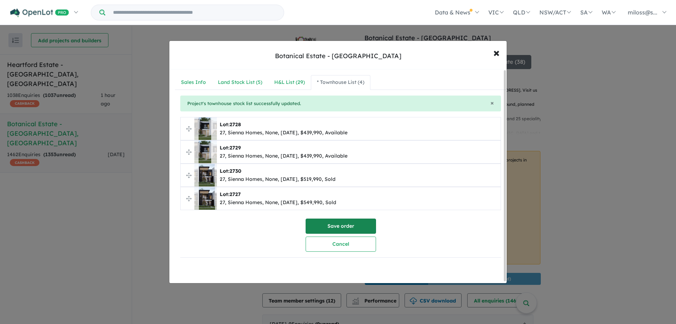
click at [344, 222] on button "Save order" at bounding box center [341, 225] width 70 height 15
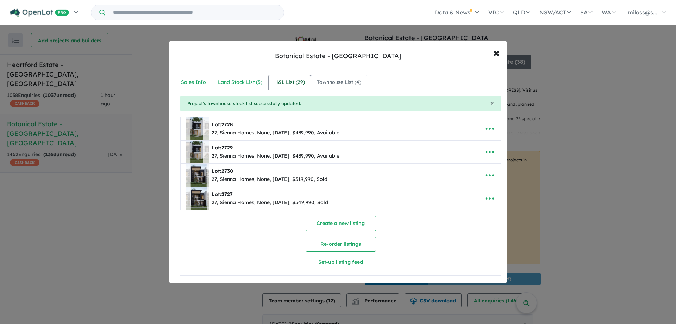
click at [289, 86] on div "H&L List ( 29 )" at bounding box center [289, 82] width 31 height 8
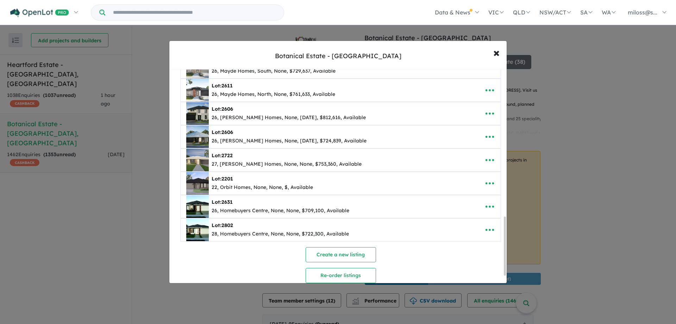
scroll to position [561, 0]
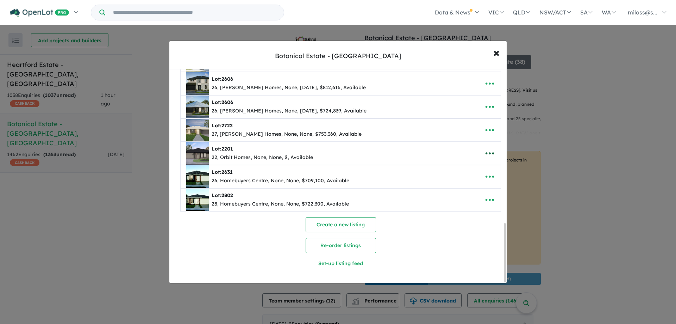
click at [490, 152] on icon "button" at bounding box center [490, 153] width 8 height 2
click at [478, 183] on link "Remove" at bounding box center [474, 187] width 52 height 16
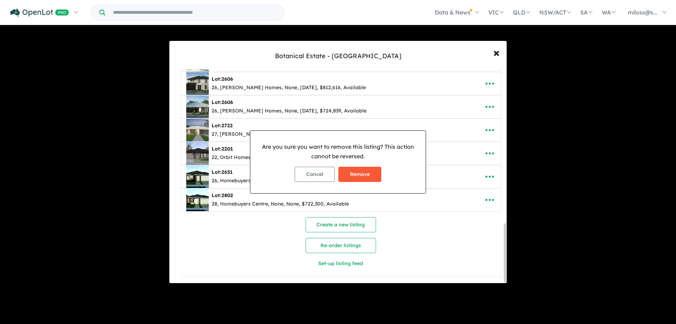
click at [361, 177] on button "Remove" at bounding box center [359, 174] width 43 height 15
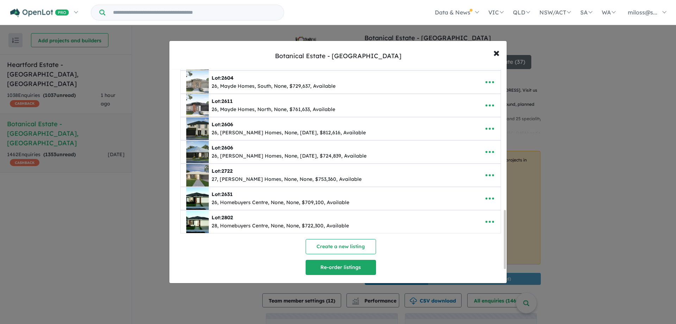
scroll to position [559, 0]
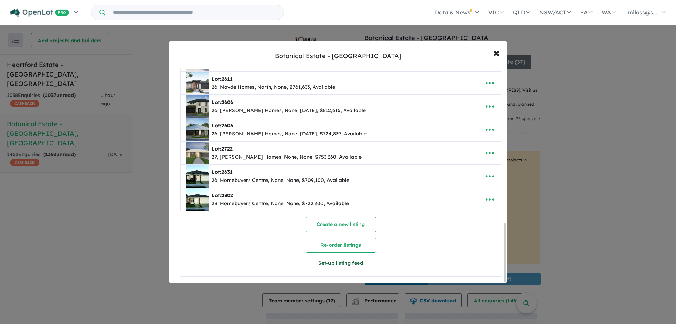
click at [347, 262] on button "Set-up listing feed" at bounding box center [341, 262] width 161 height 15
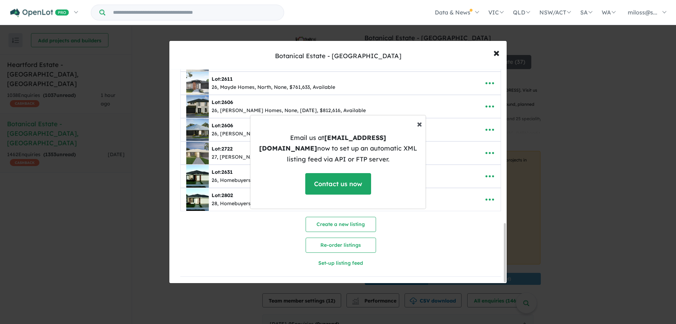
click at [417, 130] on span "×" at bounding box center [419, 123] width 5 height 12
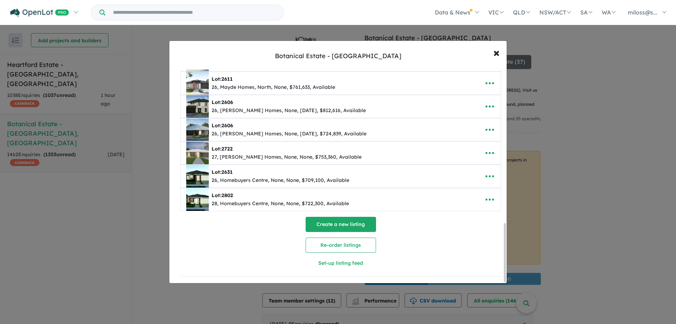
click at [351, 249] on button "Re-order listings" at bounding box center [341, 244] width 70 height 15
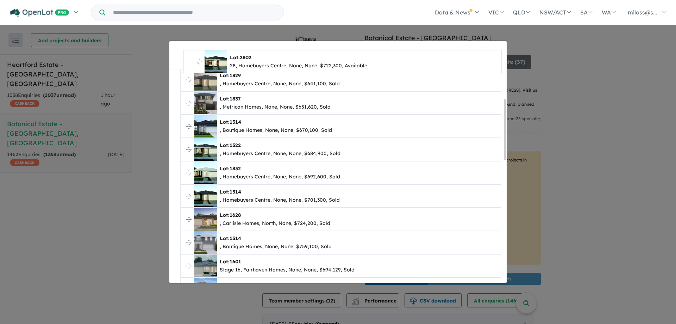
scroll to position [0, 0]
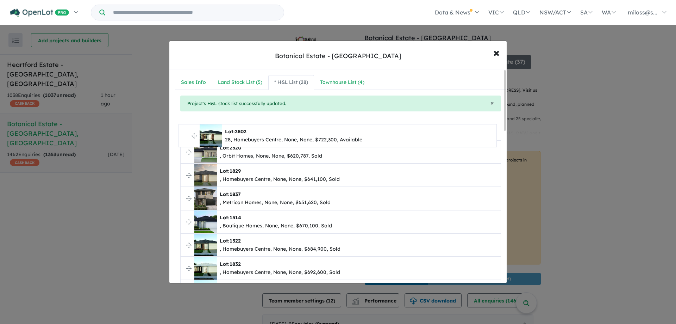
drag, startPoint x: 189, startPoint y: 213, endPoint x: 187, endPoint y: 133, distance: 79.2
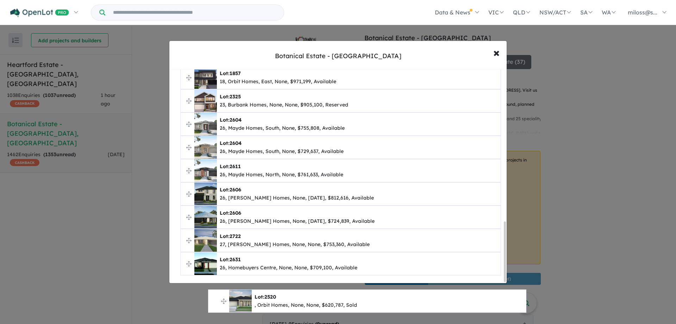
scroll to position [541, 0]
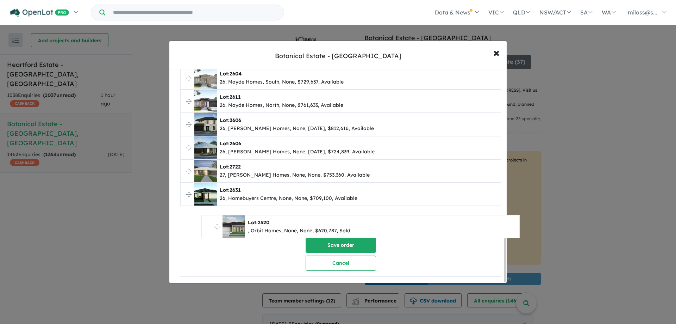
drag, startPoint x: 189, startPoint y: 151, endPoint x: 210, endPoint y: 226, distance: 77.6
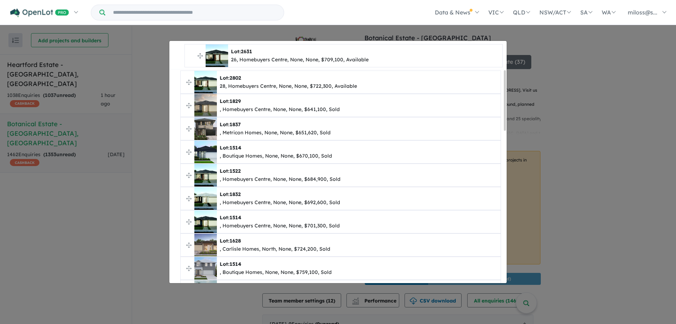
scroll to position [0, 0]
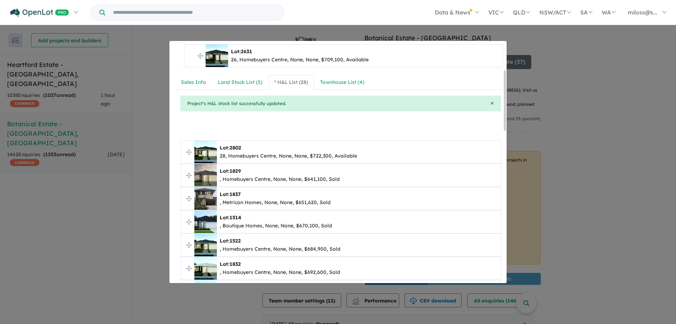
drag, startPoint x: 190, startPoint y: 182, endPoint x: 192, endPoint y: 55, distance: 127.5
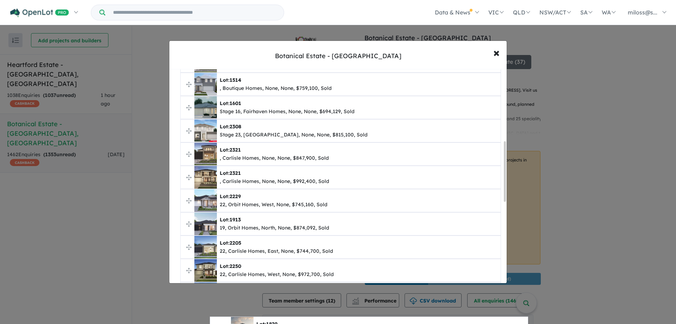
scroll to position [541, 0]
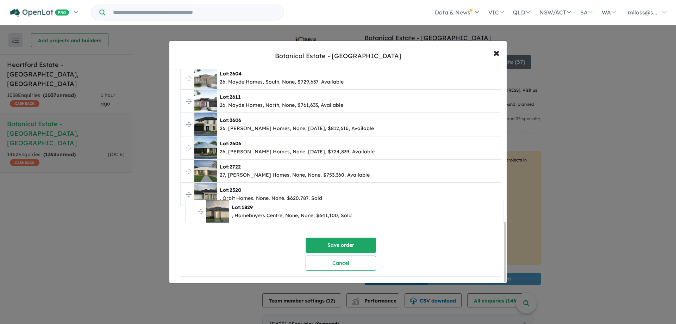
drag, startPoint x: 190, startPoint y: 173, endPoint x: 195, endPoint y: 209, distance: 36.6
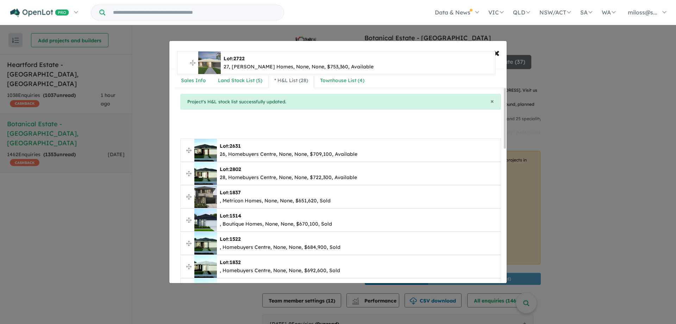
scroll to position [0, 0]
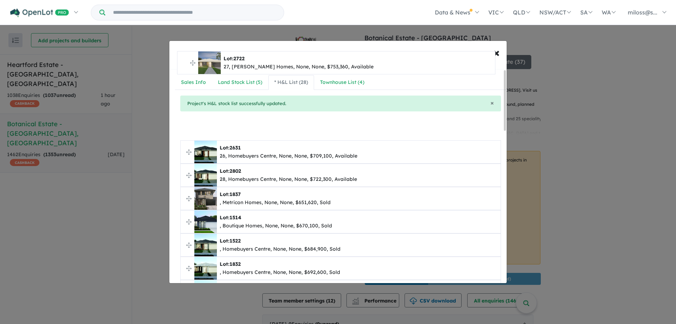
drag, startPoint x: 187, startPoint y: 167, endPoint x: 184, endPoint y: 70, distance: 96.5
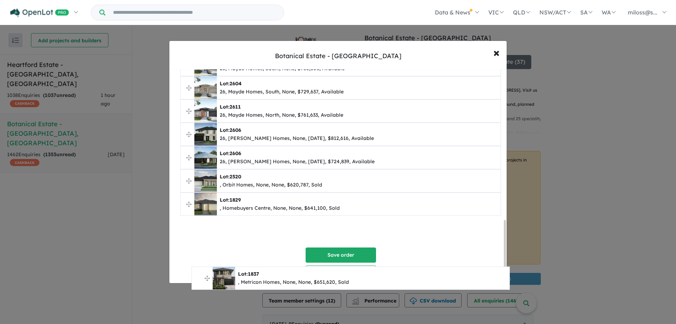
scroll to position [541, 0]
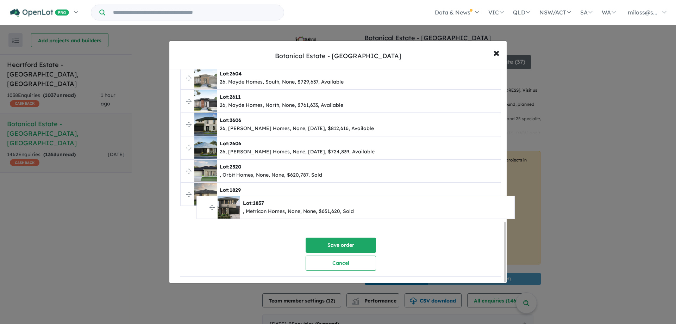
drag, startPoint x: 190, startPoint y: 199, endPoint x: 206, endPoint y: 202, distance: 16.3
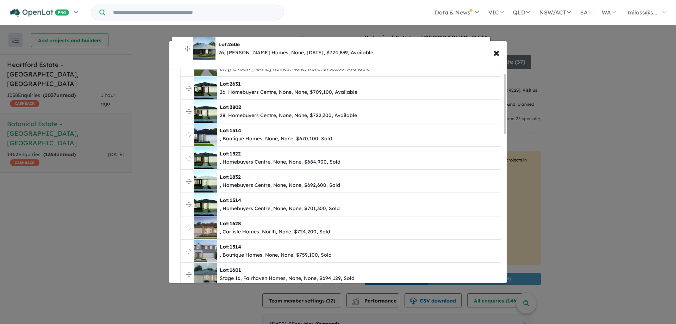
scroll to position [0, 0]
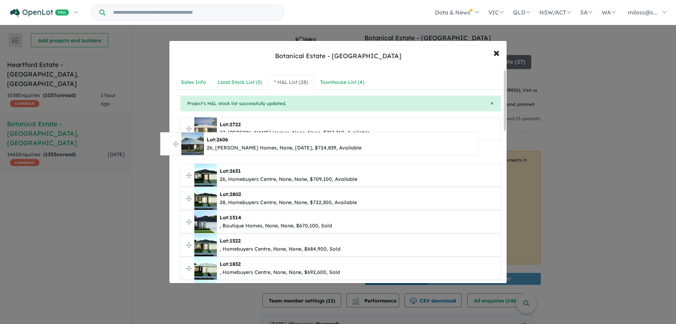
drag, startPoint x: 189, startPoint y: 146, endPoint x: 176, endPoint y: 143, distance: 13.0
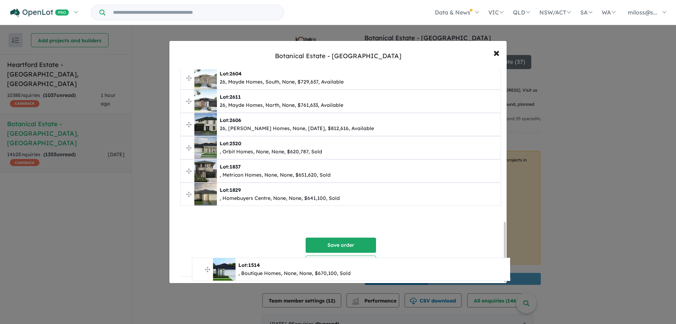
scroll to position [541, 0]
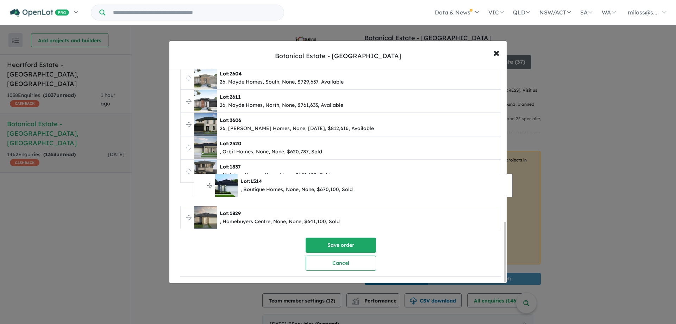
drag, startPoint x: 187, startPoint y: 222, endPoint x: 200, endPoint y: 179, distance: 45.6
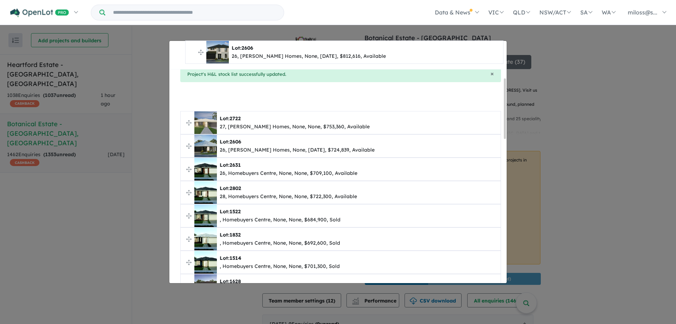
scroll to position [0, 0]
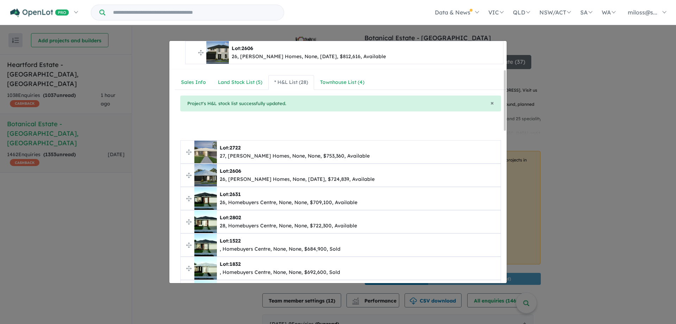
drag, startPoint x: 188, startPoint y: 121, endPoint x: 192, endPoint y: 56, distance: 64.9
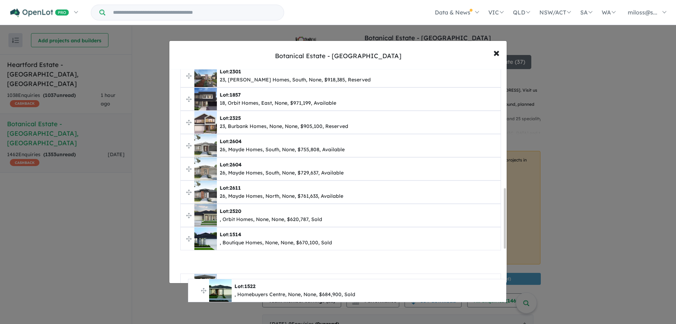
scroll to position [460, 0]
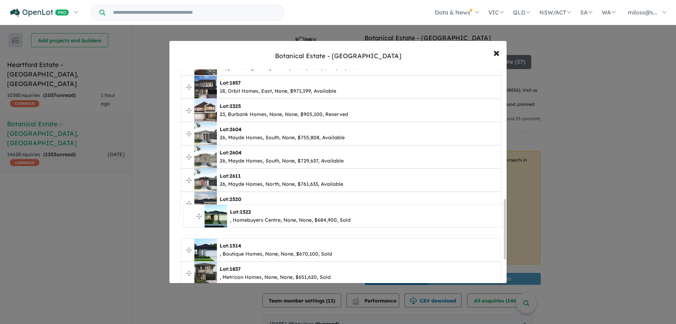
drag, startPoint x: 189, startPoint y: 244, endPoint x: 192, endPoint y: 215, distance: 29.0
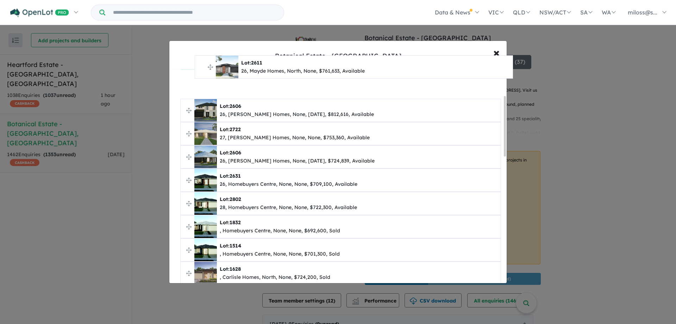
scroll to position [0, 0]
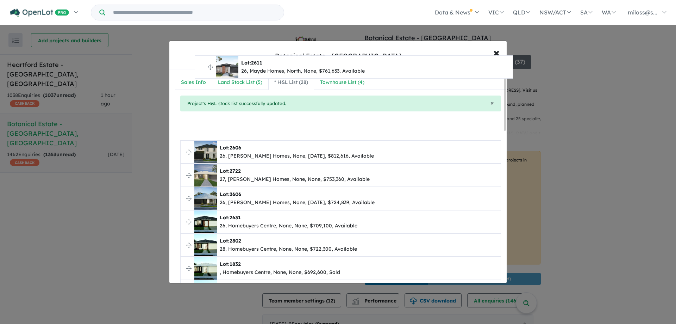
drag, startPoint x: 191, startPoint y: 181, endPoint x: 205, endPoint y: 68, distance: 113.9
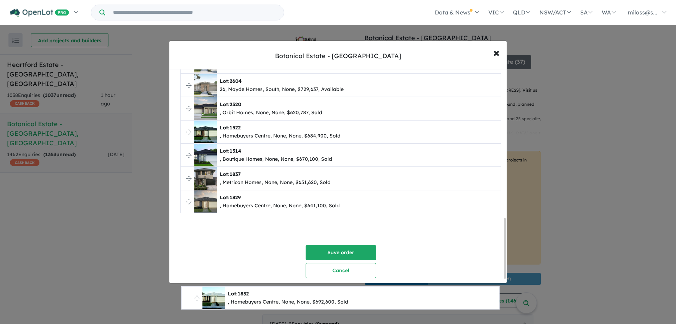
scroll to position [541, 0]
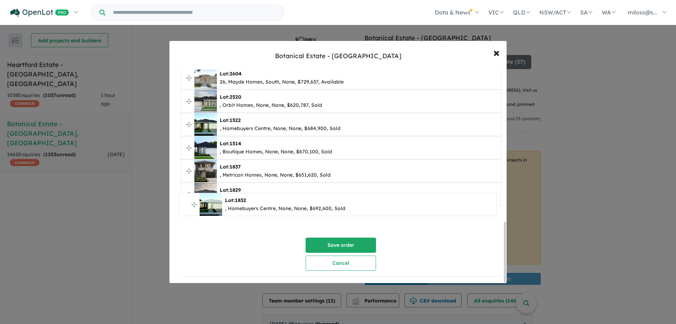
drag, startPoint x: 188, startPoint y: 269, endPoint x: 187, endPoint y: 205, distance: 63.7
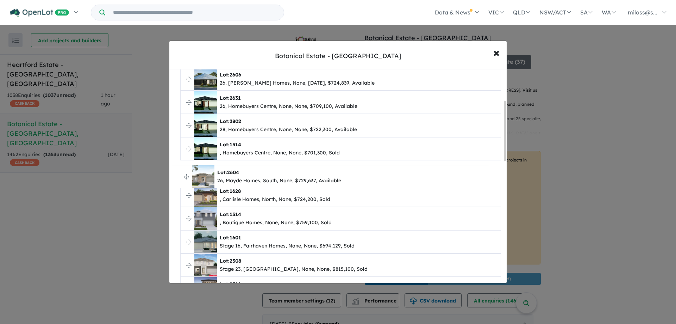
scroll to position [109, 0]
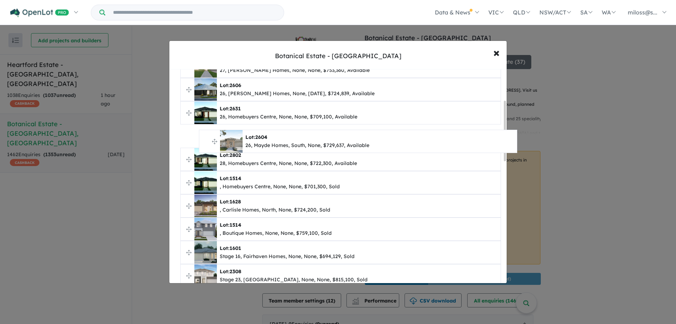
drag, startPoint x: 190, startPoint y: 218, endPoint x: 209, endPoint y: 143, distance: 77.3
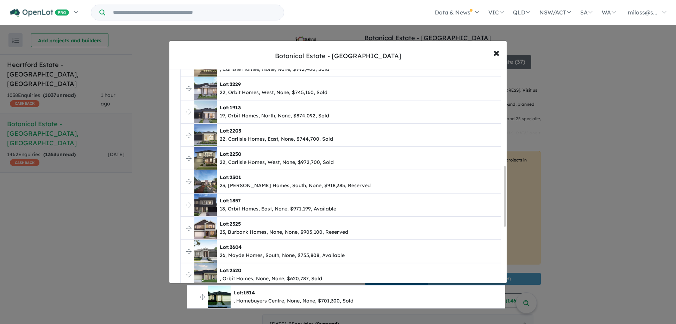
scroll to position [450, 0]
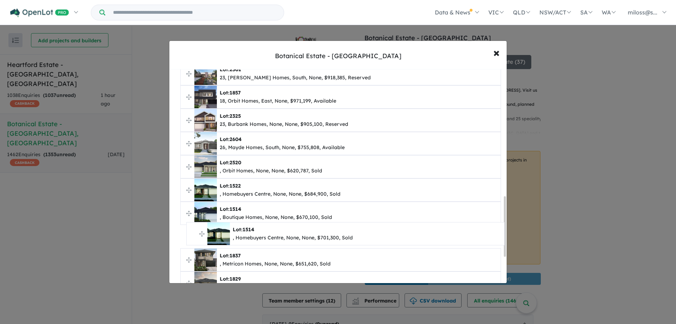
drag, startPoint x: 188, startPoint y: 183, endPoint x: 194, endPoint y: 234, distance: 51.4
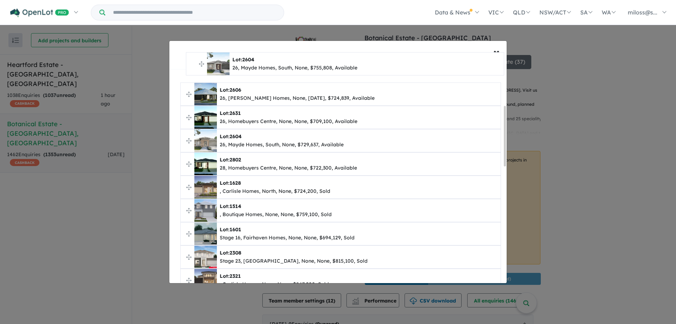
scroll to position [121, 0]
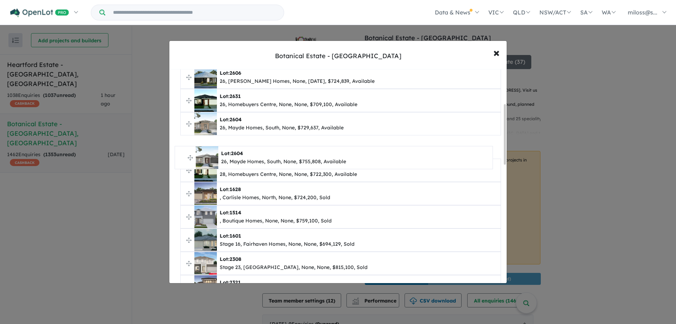
drag, startPoint x: 188, startPoint y: 144, endPoint x: 182, endPoint y: 158, distance: 15.2
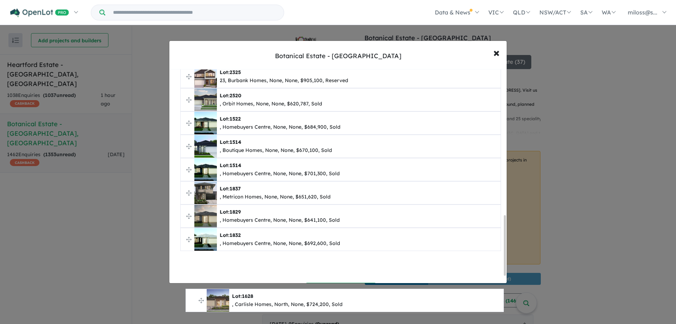
scroll to position [521, 0]
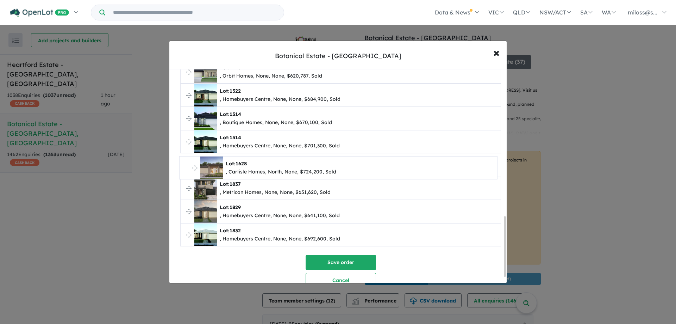
drag, startPoint x: 188, startPoint y: 191, endPoint x: 187, endPoint y: 165, distance: 25.7
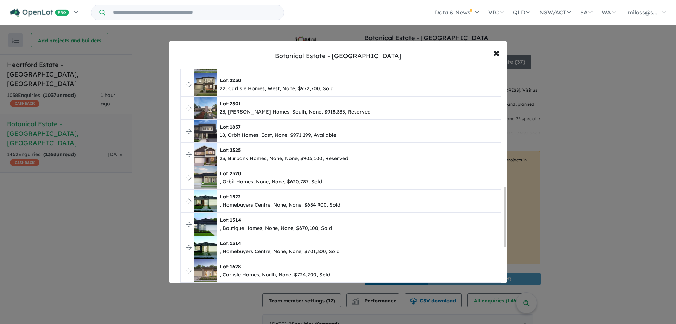
scroll to position [381, 0]
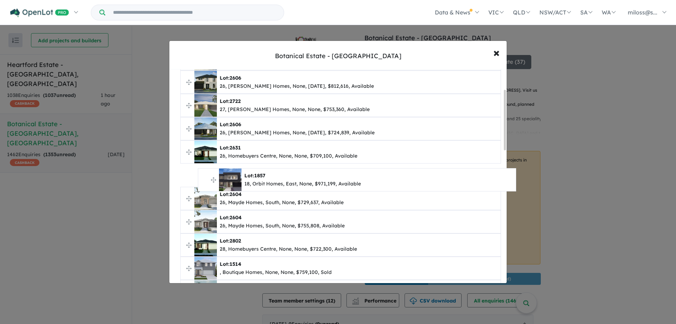
drag, startPoint x: 187, startPoint y: 164, endPoint x: 205, endPoint y: 178, distance: 22.1
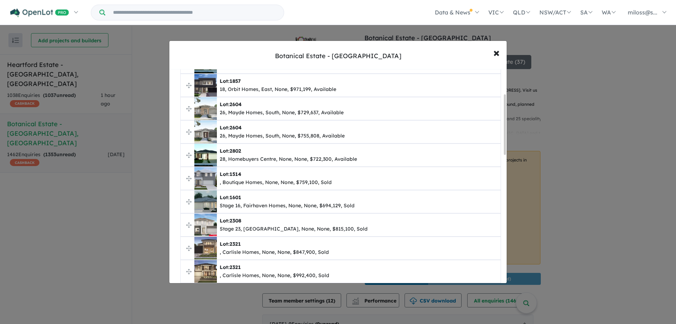
scroll to position [175, 0]
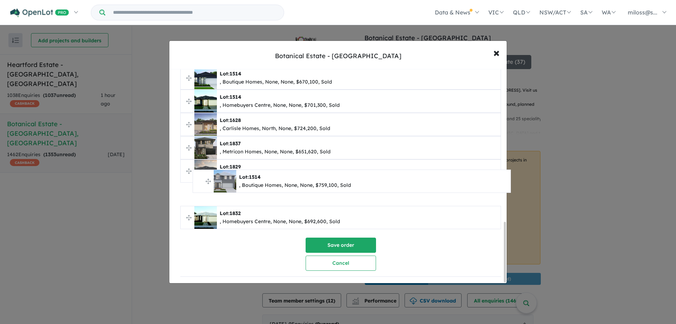
drag, startPoint x: 189, startPoint y: 168, endPoint x: 200, endPoint y: 181, distance: 16.7
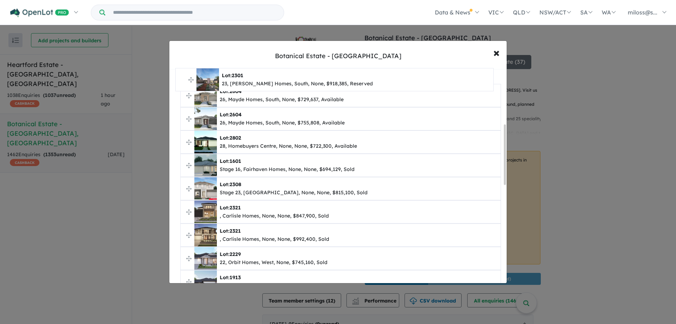
scroll to position [192, 0]
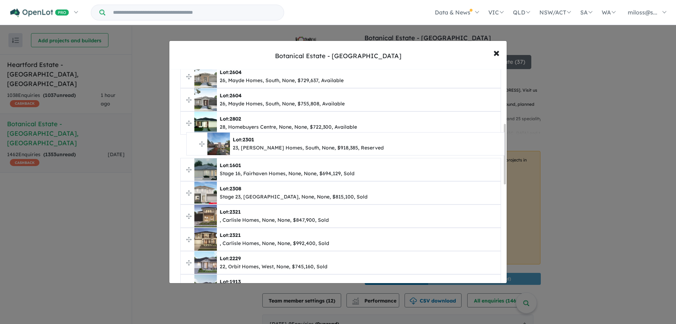
drag, startPoint x: 189, startPoint y: 195, endPoint x: 195, endPoint y: 145, distance: 50.4
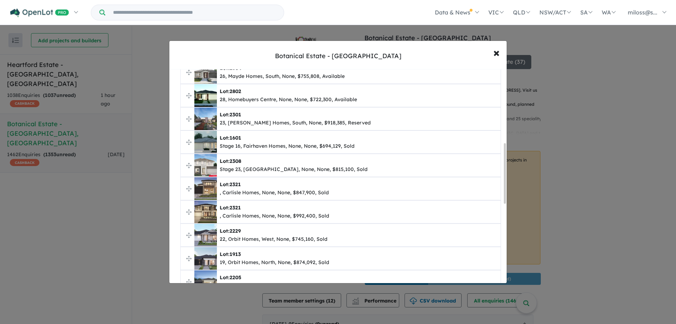
scroll to position [297, 0]
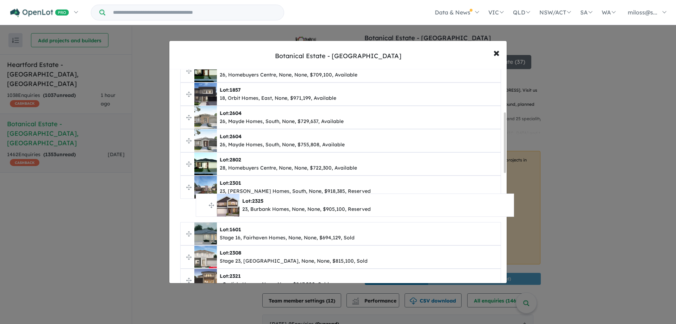
drag, startPoint x: 191, startPoint y: 250, endPoint x: 206, endPoint y: 212, distance: 41.4
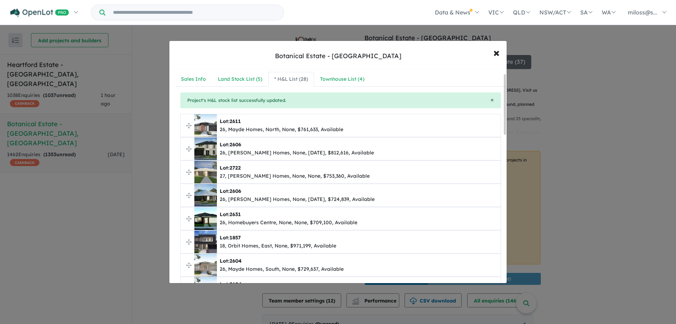
scroll to position [0, 0]
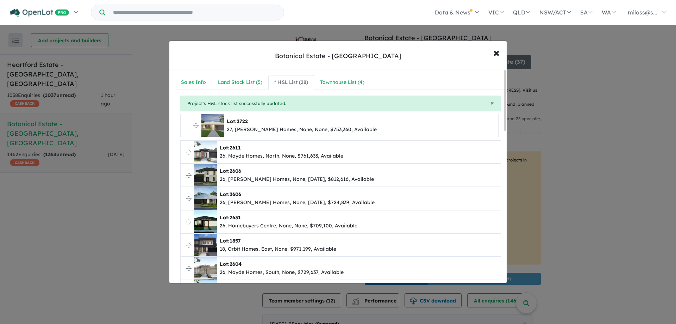
drag, startPoint x: 188, startPoint y: 166, endPoint x: 187, endPoint y: 124, distance: 41.6
drag, startPoint x: 185, startPoint y: 198, endPoint x: 185, endPoint y: 192, distance: 6.0
click at [185, 192] on span "Lot: 2606 26, [PERSON_NAME] Homes, None, [DATE], $724,839, Available" at bounding box center [341, 198] width 320 height 23
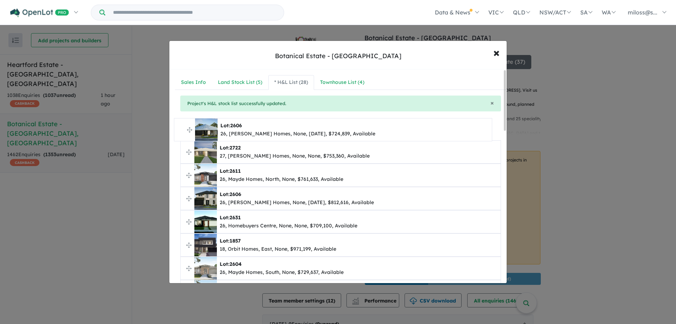
drag, startPoint x: 189, startPoint y: 200, endPoint x: 183, endPoint y: 131, distance: 68.9
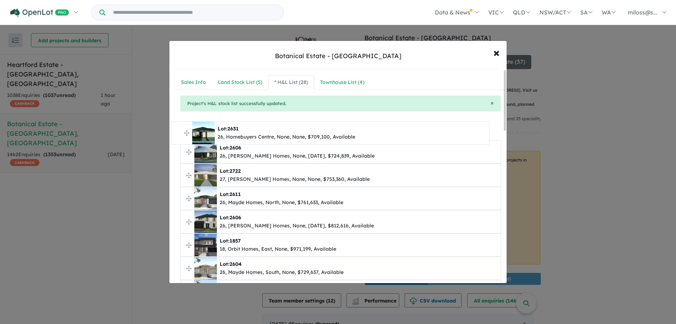
drag, startPoint x: 188, startPoint y: 222, endPoint x: 179, endPoint y: 133, distance: 89.2
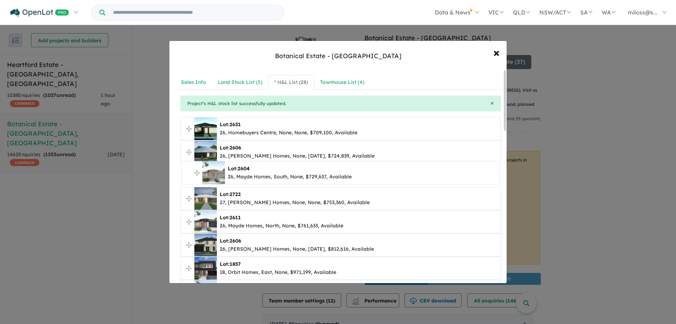
drag, startPoint x: 189, startPoint y: 269, endPoint x: 190, endPoint y: 174, distance: 95.4
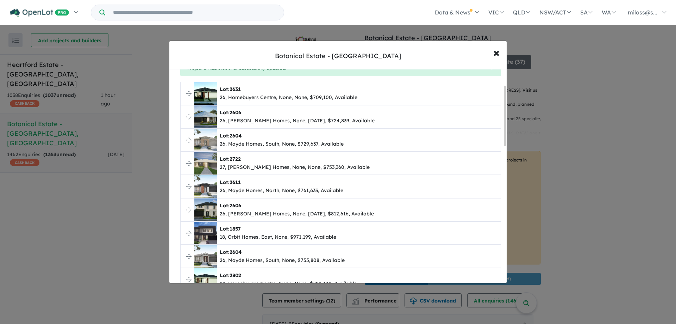
scroll to position [70, 0]
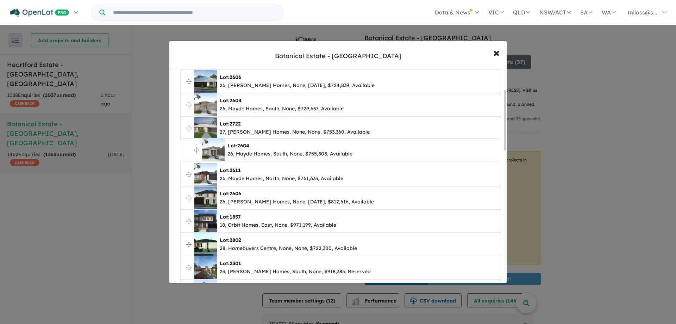
drag, startPoint x: 187, startPoint y: 220, endPoint x: 188, endPoint y: 149, distance: 71.1
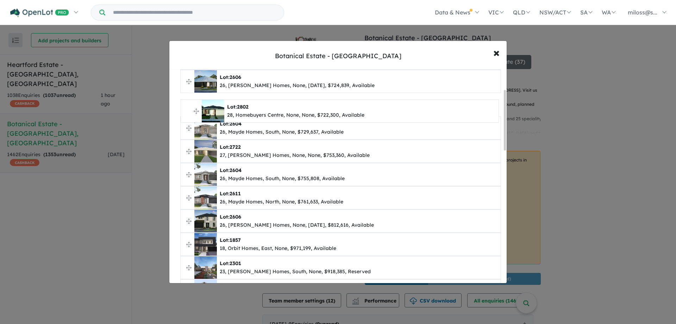
drag, startPoint x: 188, startPoint y: 246, endPoint x: 189, endPoint y: 113, distance: 133.1
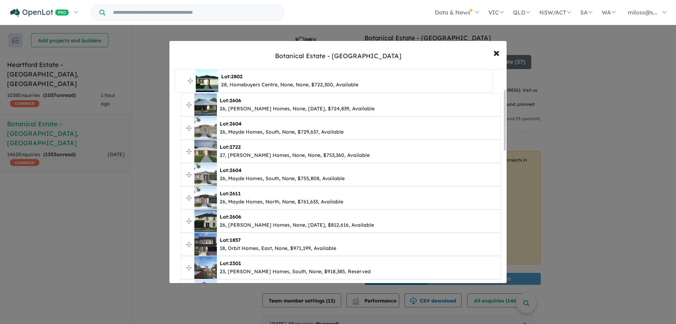
drag, startPoint x: 190, startPoint y: 105, endPoint x: 184, endPoint y: 81, distance: 24.6
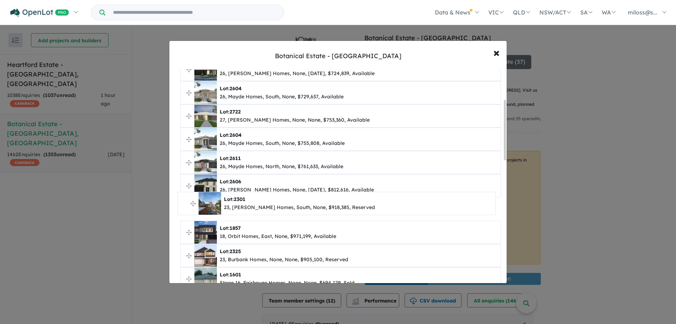
drag, startPoint x: 188, startPoint y: 232, endPoint x: 185, endPoint y: 203, distance: 29.4
drag, startPoint x: 190, startPoint y: 255, endPoint x: 189, endPoint y: 201, distance: 53.2
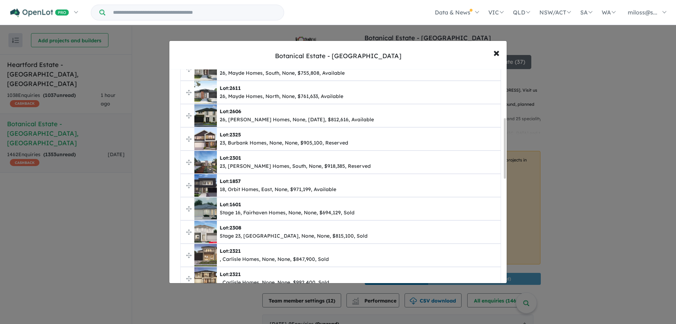
scroll to position [176, 0]
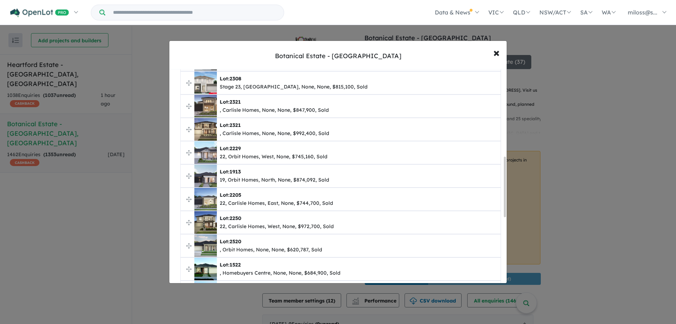
scroll to position [259, 0]
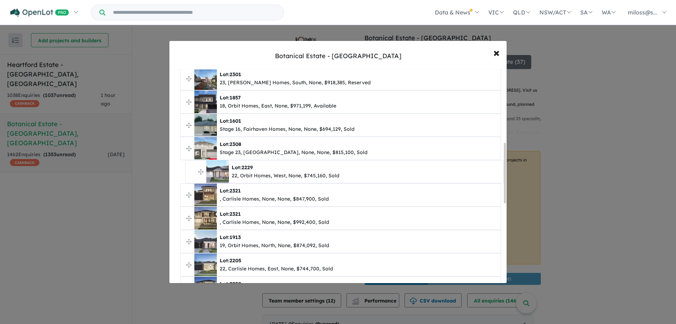
drag, startPoint x: 186, startPoint y: 216, endPoint x: 191, endPoint y: 169, distance: 46.7
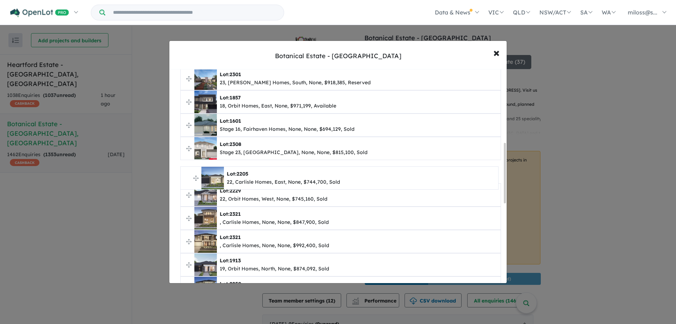
drag, startPoint x: 187, startPoint y: 265, endPoint x: 187, endPoint y: 179, distance: 86.6
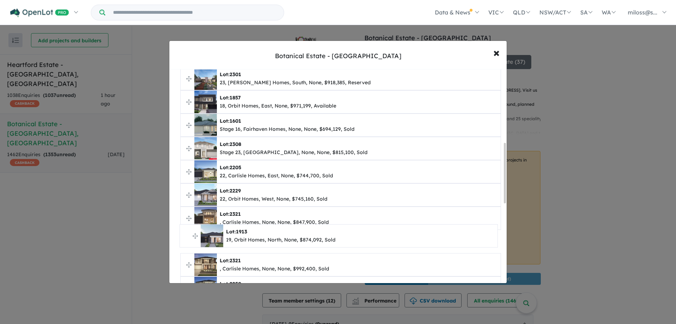
drag, startPoint x: 187, startPoint y: 265, endPoint x: 187, endPoint y: 236, distance: 28.9
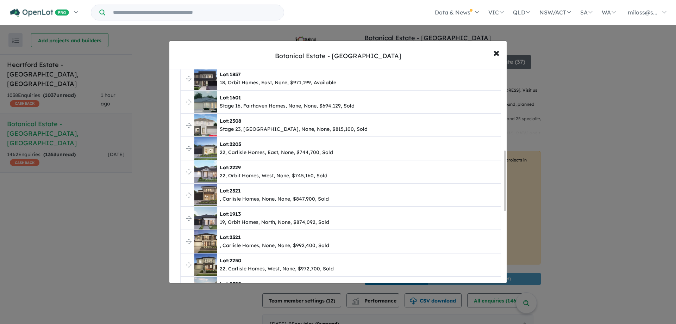
scroll to position [294, 0]
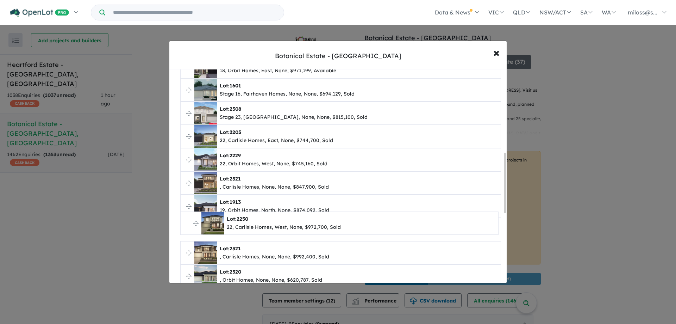
drag, startPoint x: 190, startPoint y: 252, endPoint x: 190, endPoint y: 223, distance: 29.6
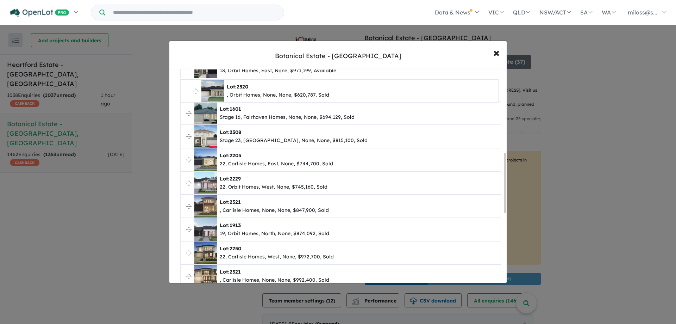
drag, startPoint x: 190, startPoint y: 276, endPoint x: 190, endPoint y: 91, distance: 184.8
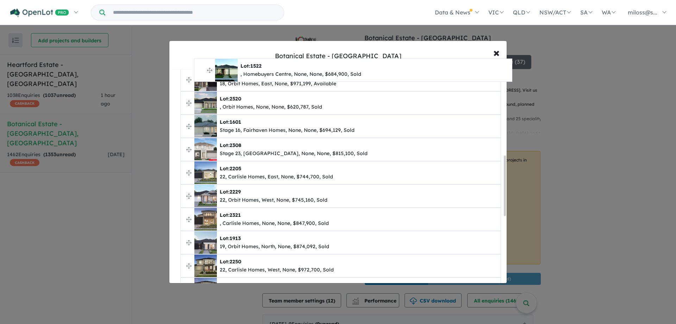
scroll to position [268, 0]
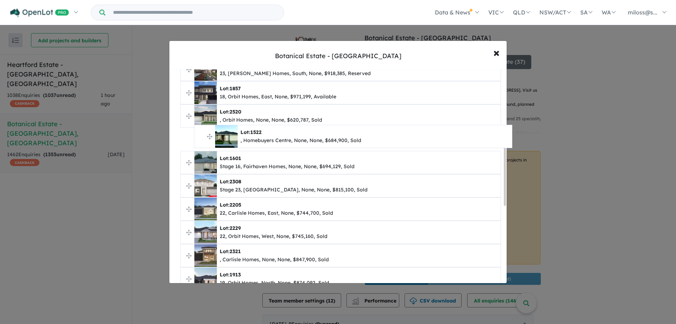
drag, startPoint x: 188, startPoint y: 228, endPoint x: 202, endPoint y: 137, distance: 92.9
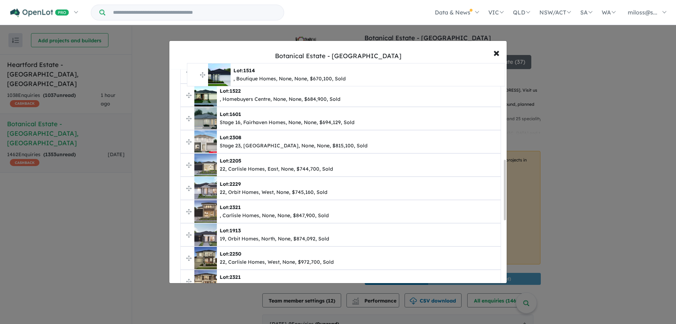
scroll to position [289, 0]
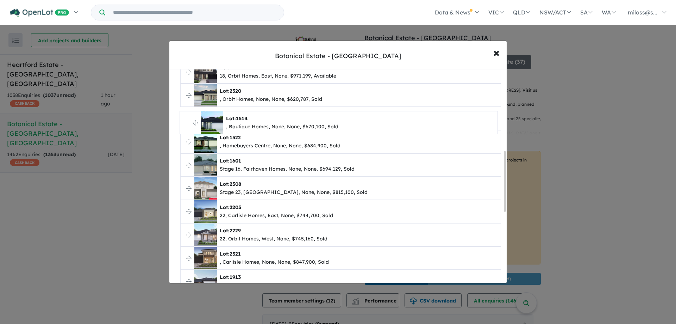
drag, startPoint x: 189, startPoint y: 244, endPoint x: 188, endPoint y: 124, distance: 120.1
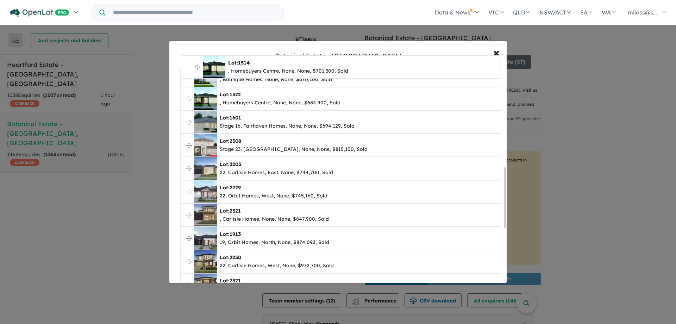
scroll to position [319, 0]
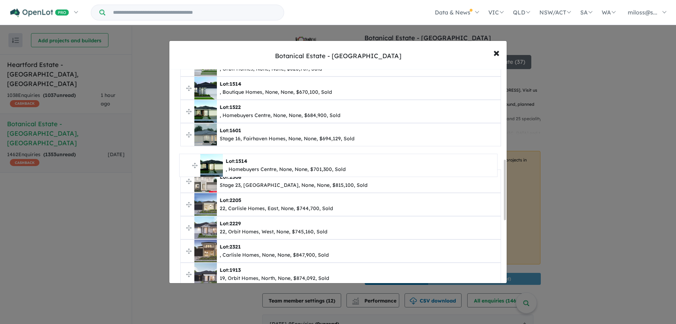
drag, startPoint x: 189, startPoint y: 211, endPoint x: 188, endPoint y: 166, distance: 44.7
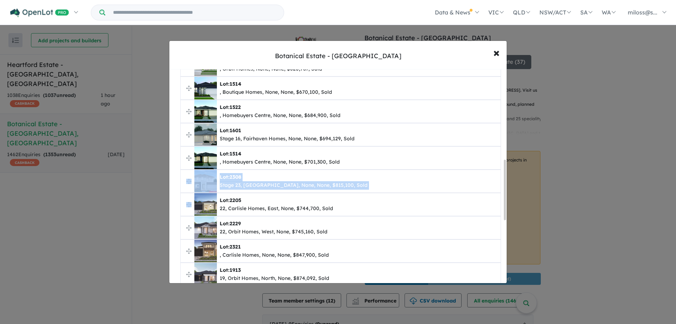
drag, startPoint x: 186, startPoint y: 180, endPoint x: 186, endPoint y: 200, distance: 20.1
click at [186, 200] on ul "**********" at bounding box center [340, 123] width 321 height 651
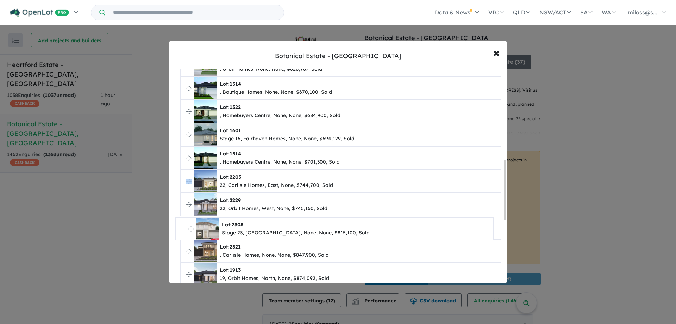
drag, startPoint x: 189, startPoint y: 181, endPoint x: 184, endPoint y: 228, distance: 47.8
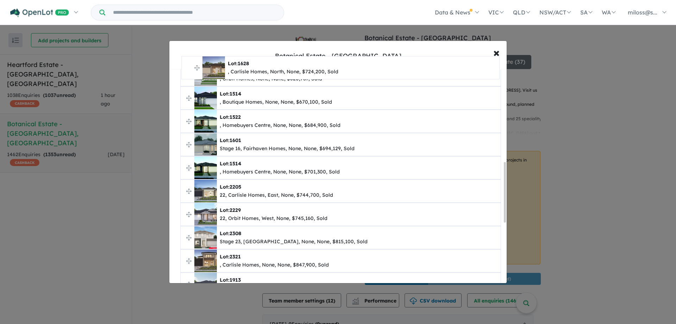
scroll to position [317, 0]
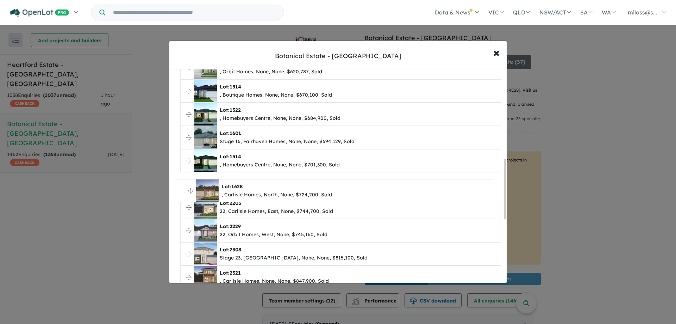
drag, startPoint x: 188, startPoint y: 237, endPoint x: 183, endPoint y: 190, distance: 47.8
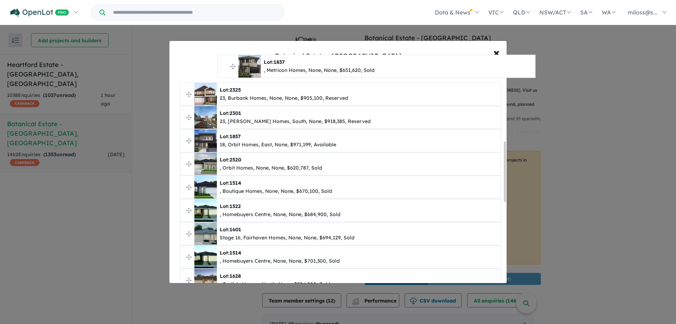
scroll to position [242, 0]
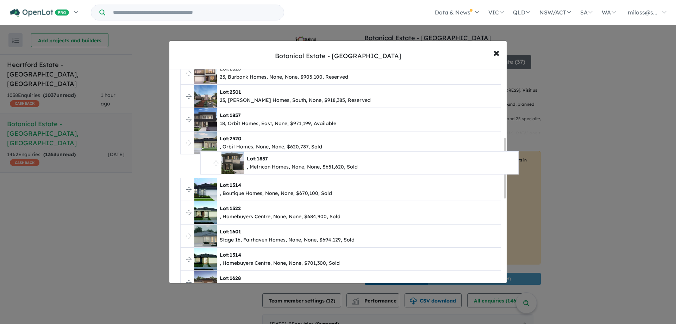
drag, startPoint x: 187, startPoint y: 230, endPoint x: 207, endPoint y: 164, distance: 69.2
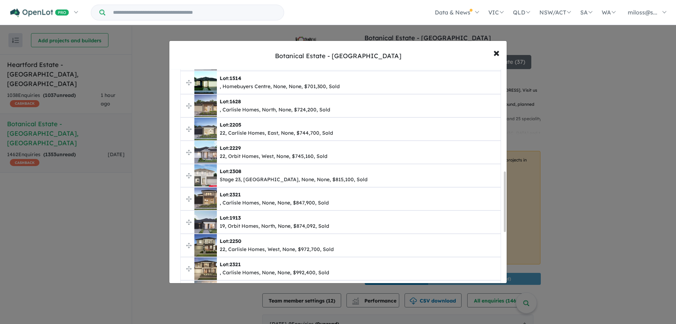
scroll to position [523, 0]
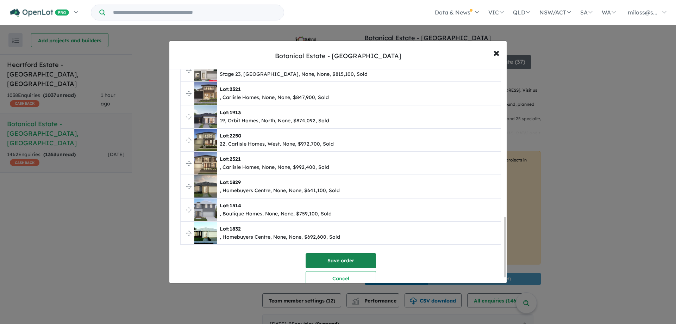
click at [345, 262] on button "Save order" at bounding box center [341, 260] width 70 height 15
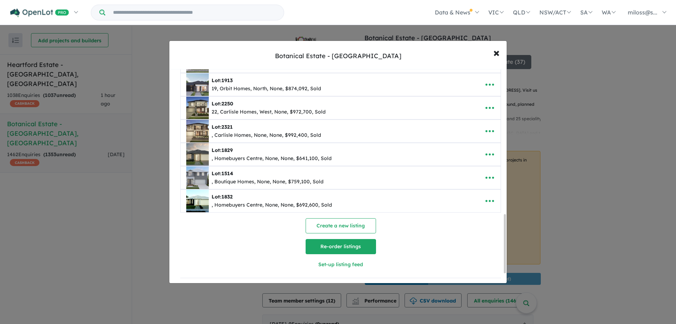
scroll to position [559, 0]
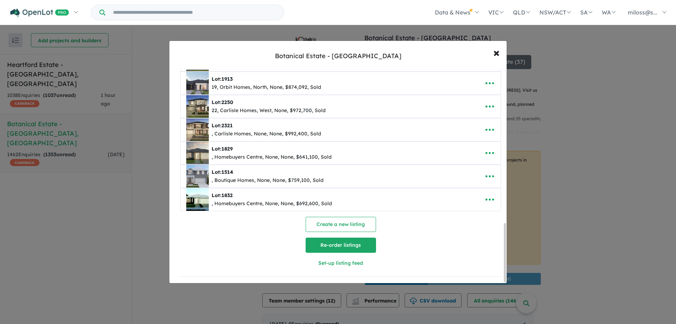
click at [330, 248] on button "Re-order listings" at bounding box center [341, 244] width 70 height 15
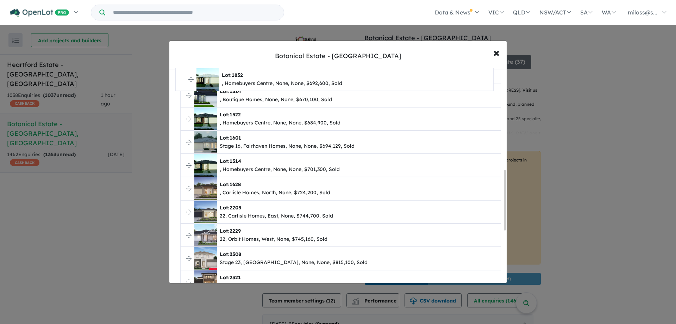
scroll to position [354, 0]
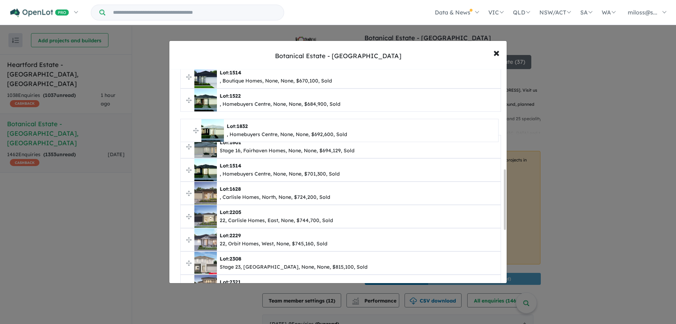
drag, startPoint x: 188, startPoint y: 215, endPoint x: 188, endPoint y: 131, distance: 84.5
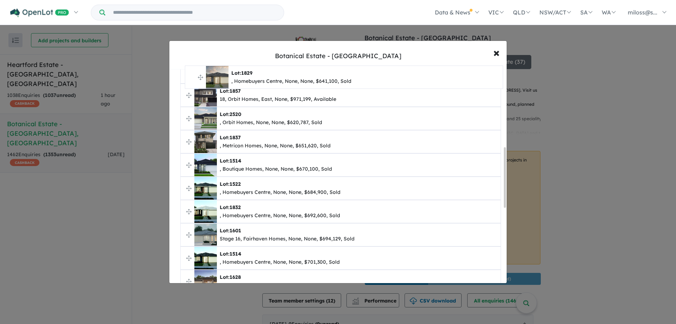
scroll to position [263, 0]
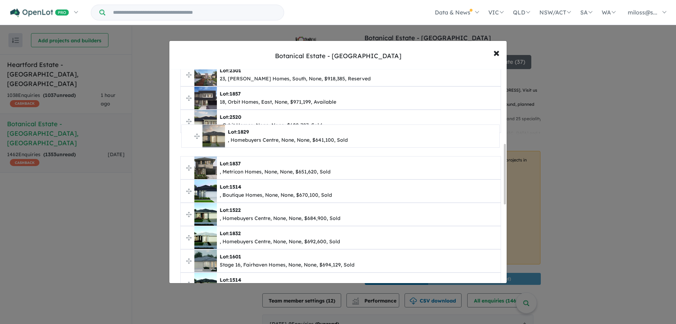
drag, startPoint x: 188, startPoint y: 238, endPoint x: 189, endPoint y: 136, distance: 102.1
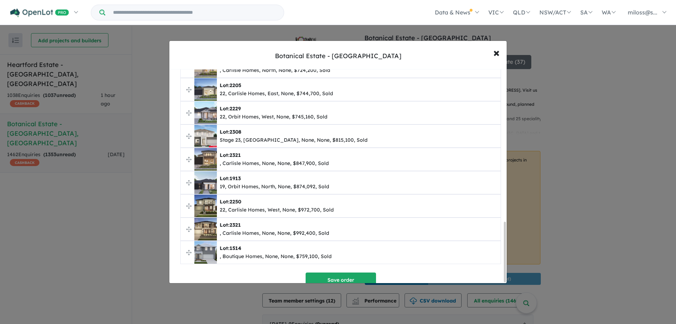
scroll to position [541, 0]
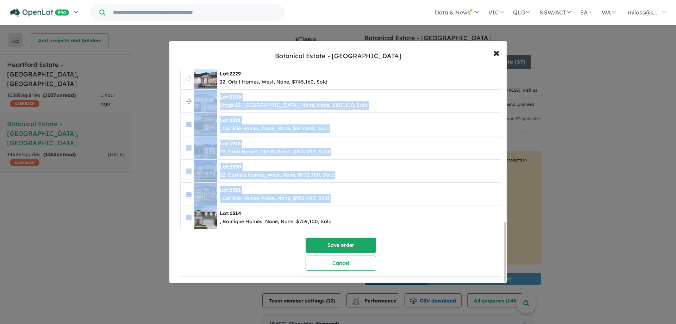
drag, startPoint x: 186, startPoint y: 214, endPoint x: 193, endPoint y: 92, distance: 122.7
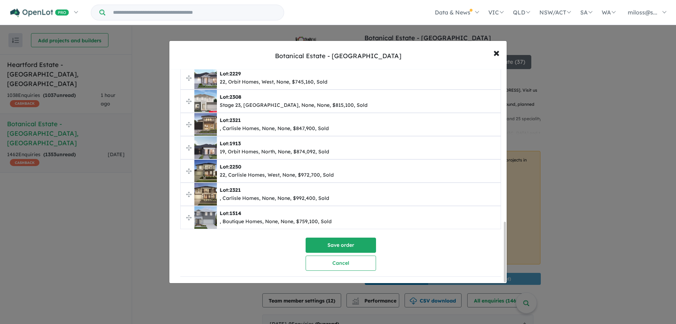
click at [231, 255] on div "Save order Cancel" at bounding box center [340, 252] width 321 height 36
click at [323, 239] on button "Save order" at bounding box center [341, 244] width 70 height 15
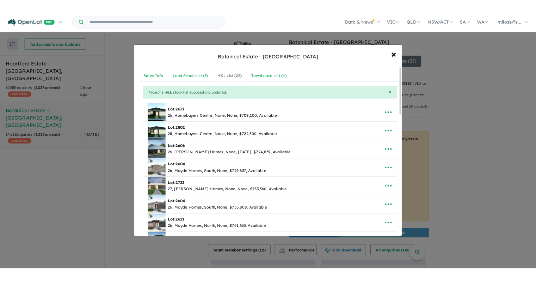
scroll to position [0, 0]
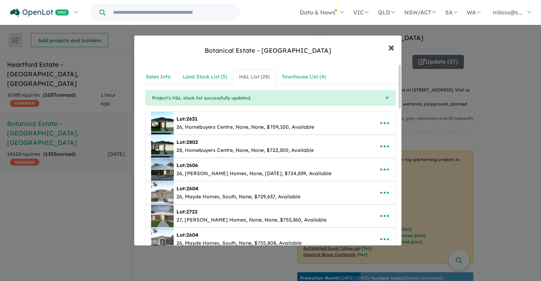
click at [390, 48] on span "×" at bounding box center [391, 46] width 6 height 15
